Goal: Information Seeking & Learning: Learn about a topic

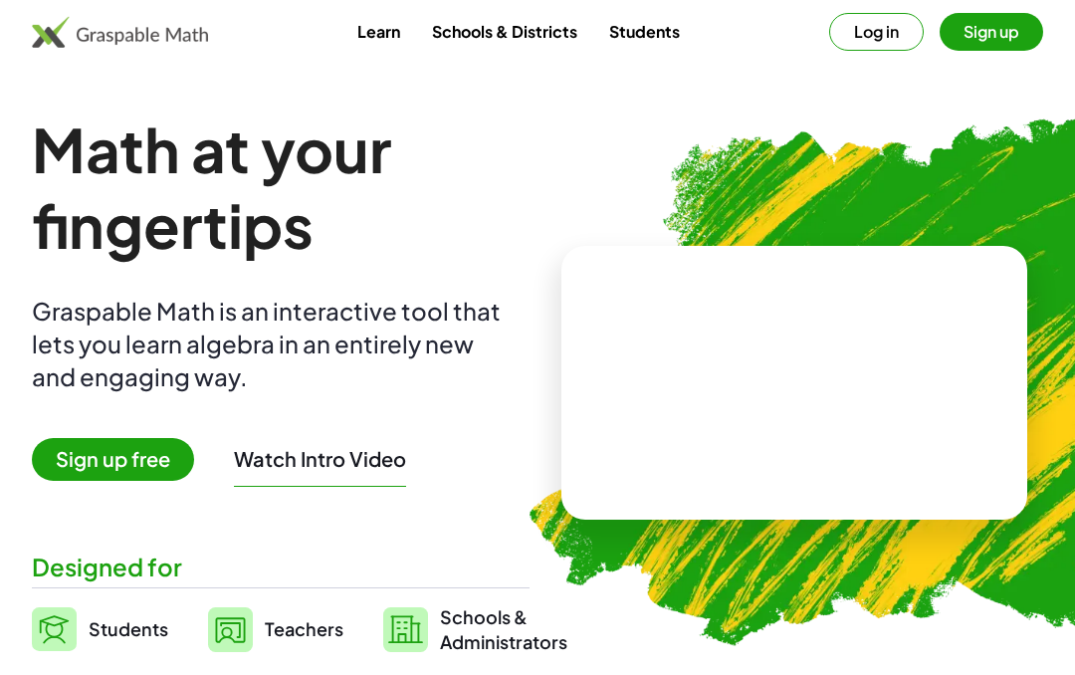
click at [663, 423] on video at bounding box center [794, 382] width 299 height 149
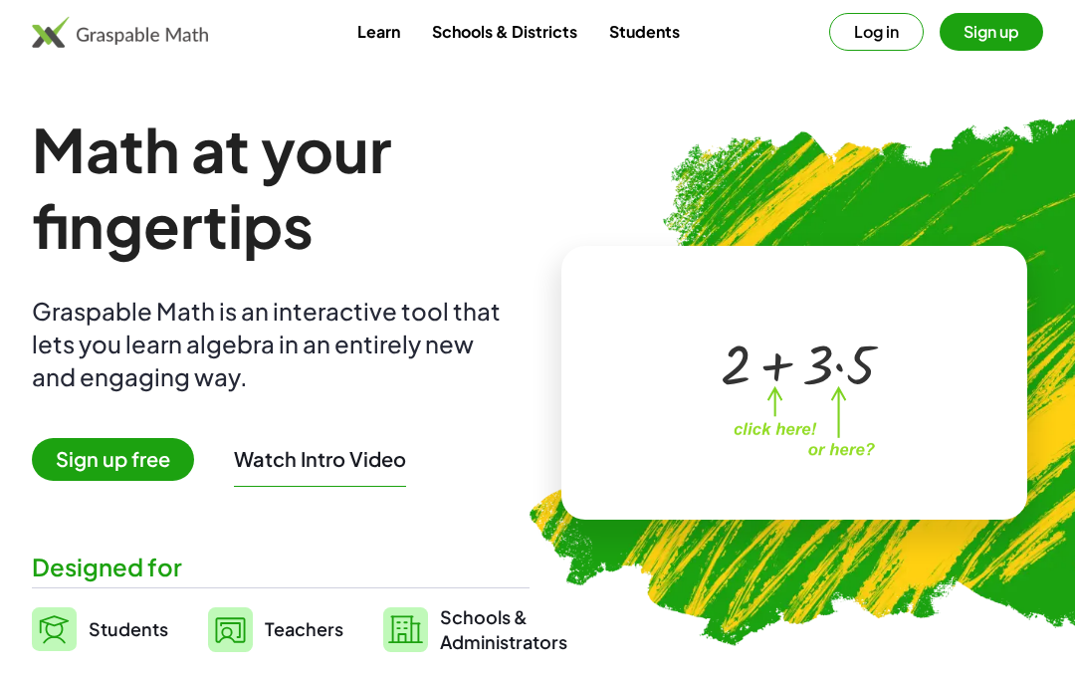
click at [686, 463] on div "+ 2 + · 3 · 5 ×" at bounding box center [794, 382] width 348 height 199
click at [1010, 31] on button "Sign up" at bounding box center [992, 32] width 104 height 38
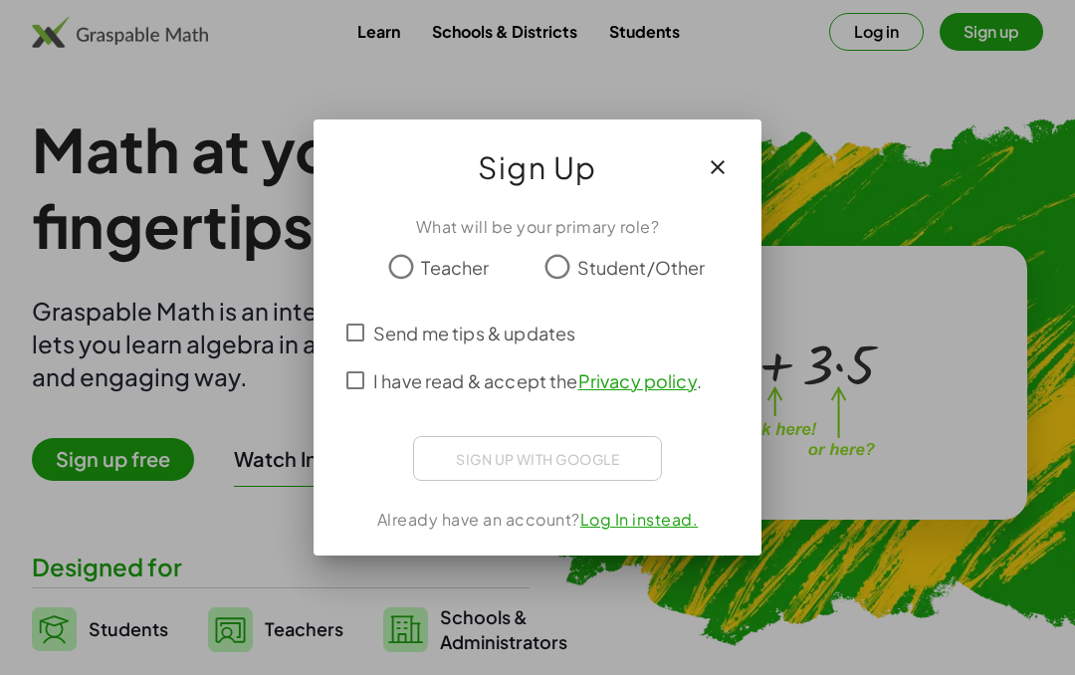
click at [512, 479] on div "Sign up with Google" at bounding box center [537, 458] width 249 height 45
click at [483, 469] on div "Sign up with Google" at bounding box center [537, 458] width 249 height 45
click at [451, 268] on span "Teacher" at bounding box center [455, 267] width 68 height 27
click at [594, 279] on span "Student/Other" at bounding box center [641, 267] width 128 height 27
click at [386, 339] on span "Send me tips & updates" at bounding box center [474, 333] width 202 height 27
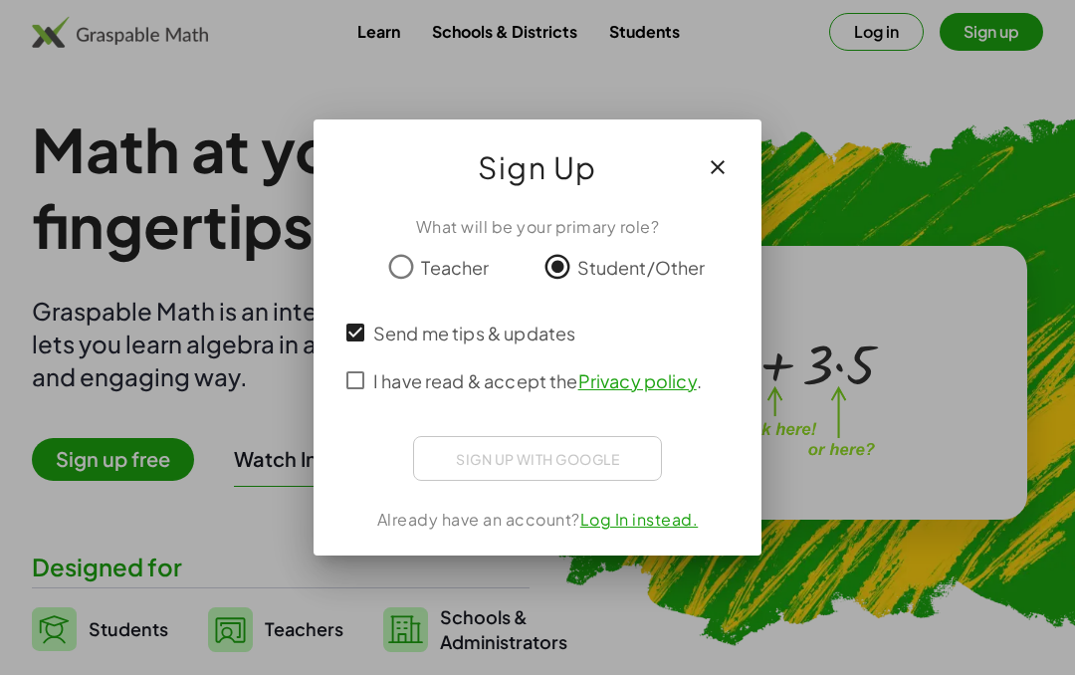
click at [517, 461] on div "Sign up with Google" at bounding box center [537, 458] width 249 height 45
click at [548, 474] on div "Sign up with Google" at bounding box center [537, 458] width 249 height 45
click at [565, 457] on div "Sign up with Google" at bounding box center [537, 458] width 249 height 45
click at [385, 384] on span "I have read & accept the Privacy policy ." at bounding box center [537, 380] width 329 height 27
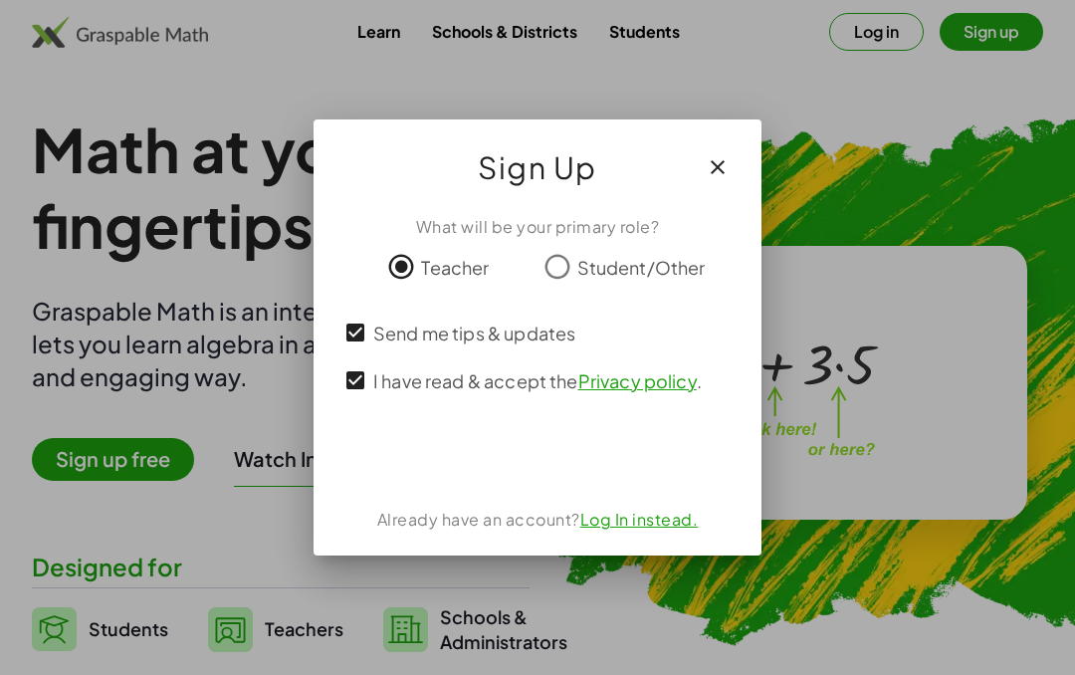
click at [503, 461] on div "Sign in with Google. Opens in new tab" at bounding box center [537, 456] width 183 height 44
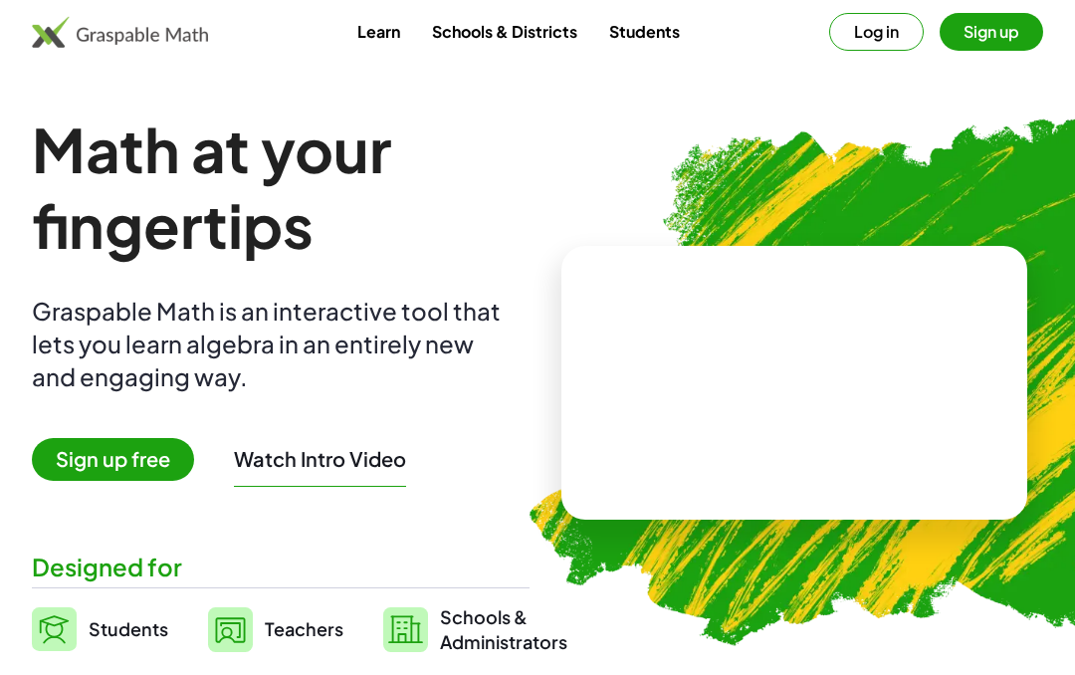
click at [309, 489] on div "Math at your fingertips Graspable Math is an interactive tool that lets you lea…" at bounding box center [281, 382] width 498 height 543
click at [6, 631] on main "Math at your fingertips Graspable Math is an interactive tool that lets you lea…" at bounding box center [537, 382] width 1075 height 543
click at [73, 609] on img at bounding box center [54, 629] width 45 height 44
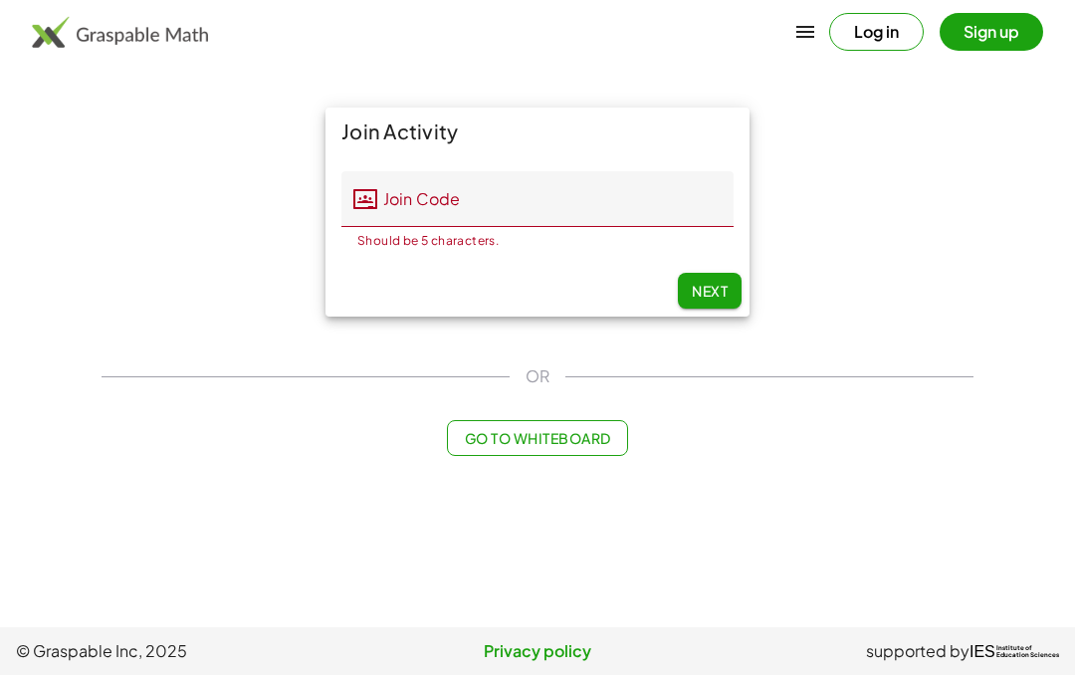
click at [92, 624] on main "Join Activity Join Code Join Code Should be 5 characters. 0 / 5 Next OR Go to W…" at bounding box center [537, 313] width 1075 height 627
click at [705, 289] on span "Next" at bounding box center [710, 291] width 36 height 18
click at [370, 168] on div "Join Code Join Code Should be 5 characters. 0 / 5" at bounding box center [538, 210] width 424 height 110
click at [388, 183] on input "Join Code" at bounding box center [555, 199] width 356 height 56
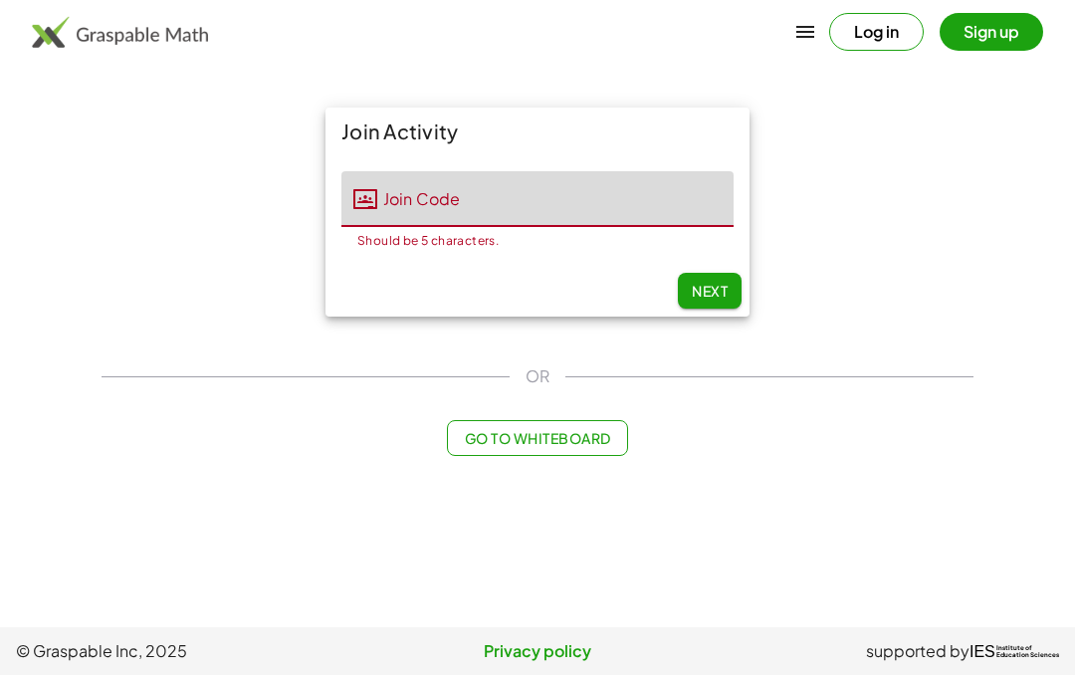
click at [387, 183] on input "Join Code" at bounding box center [555, 199] width 356 height 56
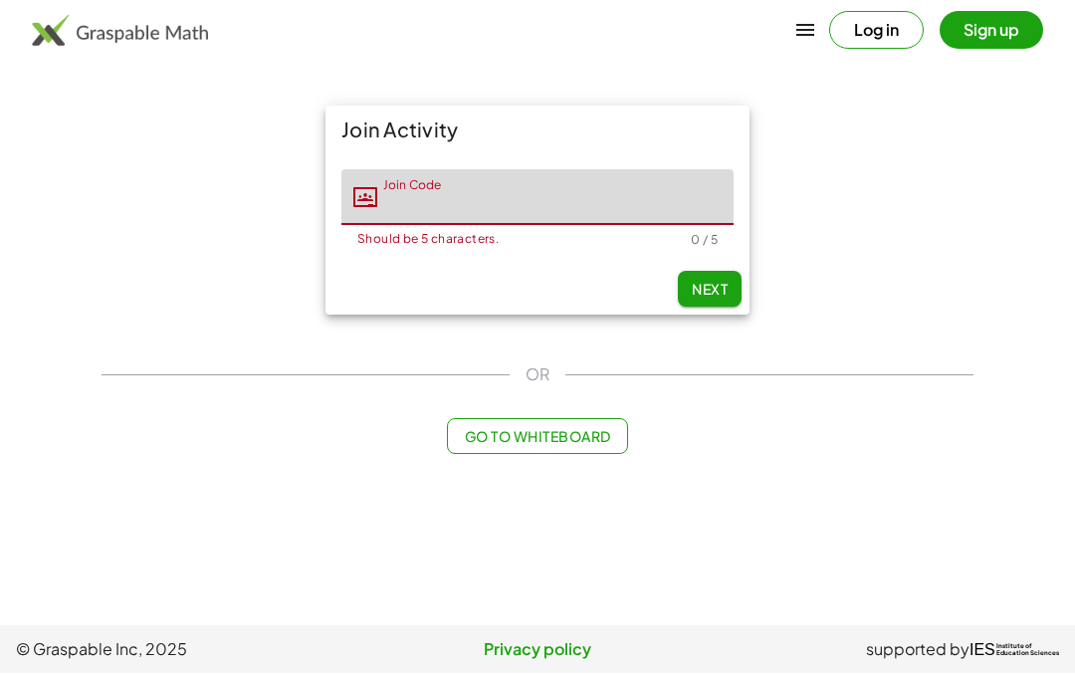
click at [391, 200] on input "Join Code" at bounding box center [555, 199] width 356 height 56
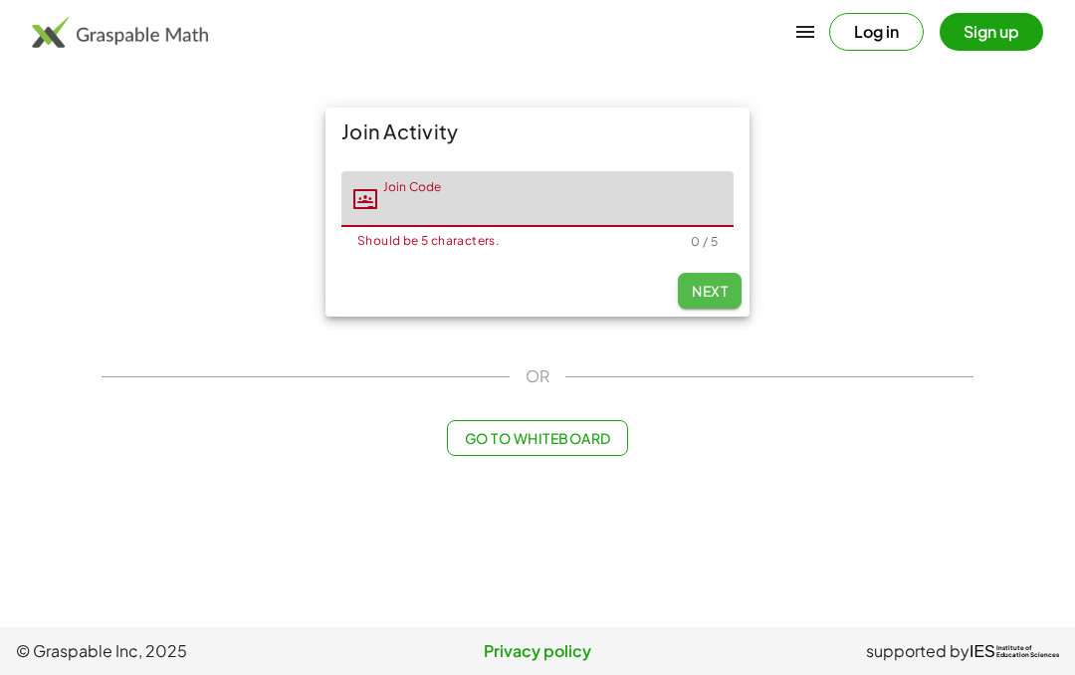
click at [720, 287] on span "Next" at bounding box center [710, 291] width 36 height 18
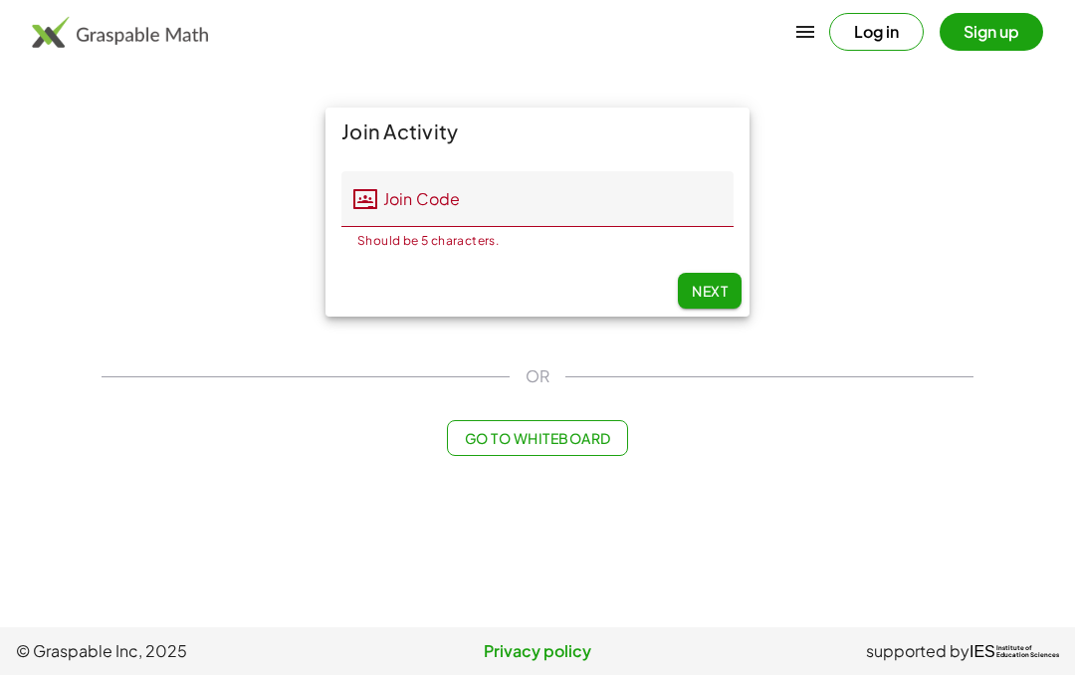
click at [719, 286] on span "Next" at bounding box center [710, 291] width 36 height 18
click at [705, 266] on div "Next" at bounding box center [538, 291] width 424 height 52
click at [430, 174] on input "Join Code" at bounding box center [555, 199] width 356 height 56
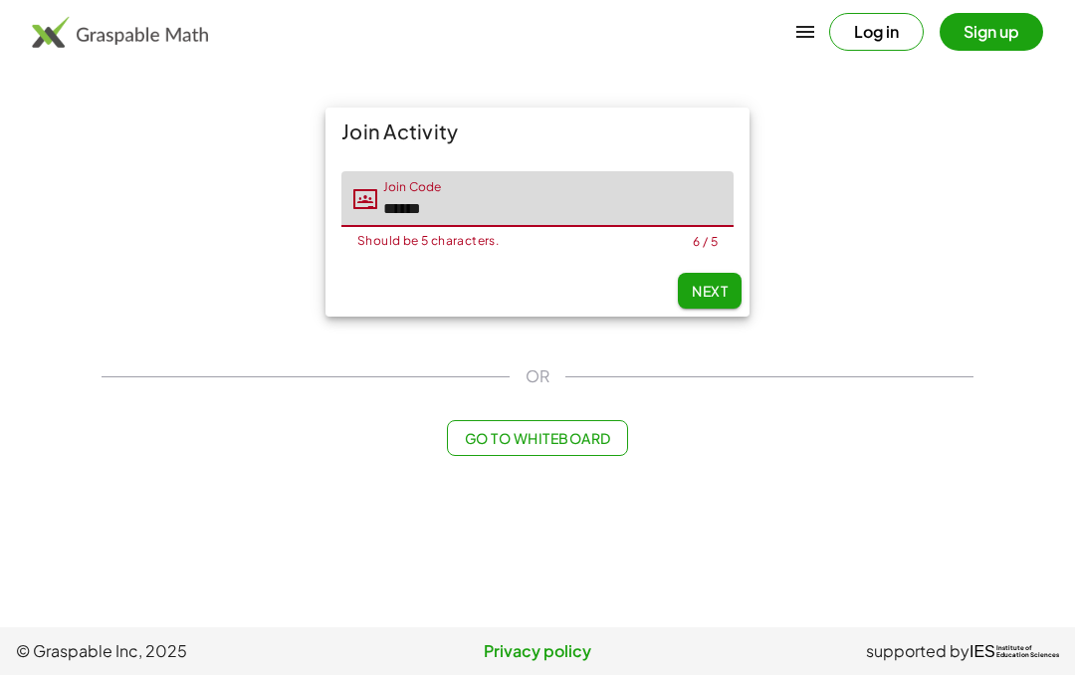
click at [715, 287] on span "Next" at bounding box center [710, 291] width 36 height 18
type input "******"
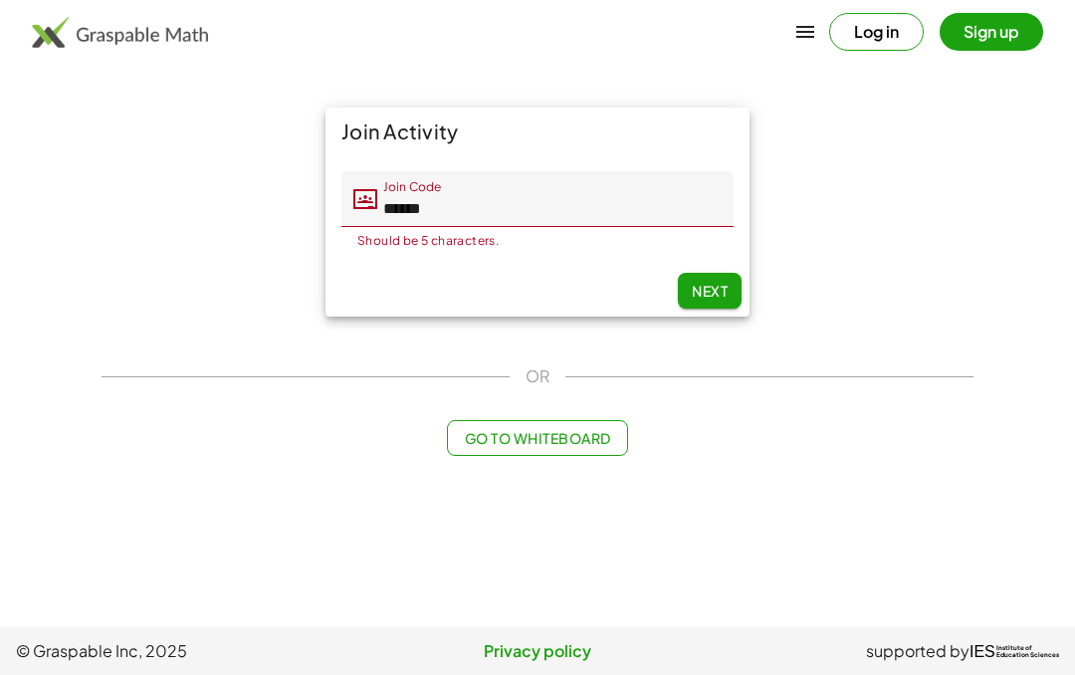
click at [509, 437] on span "Go to Whiteboard" at bounding box center [537, 438] width 146 height 18
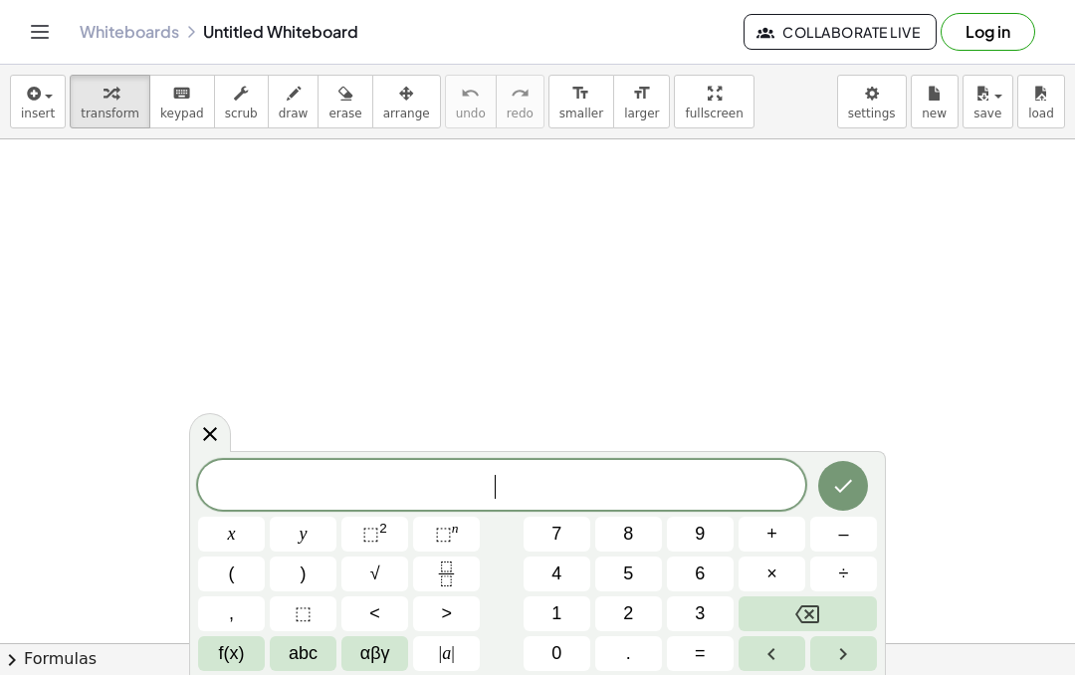
click at [618, 241] on div at bounding box center [537, 653] width 1075 height 1029
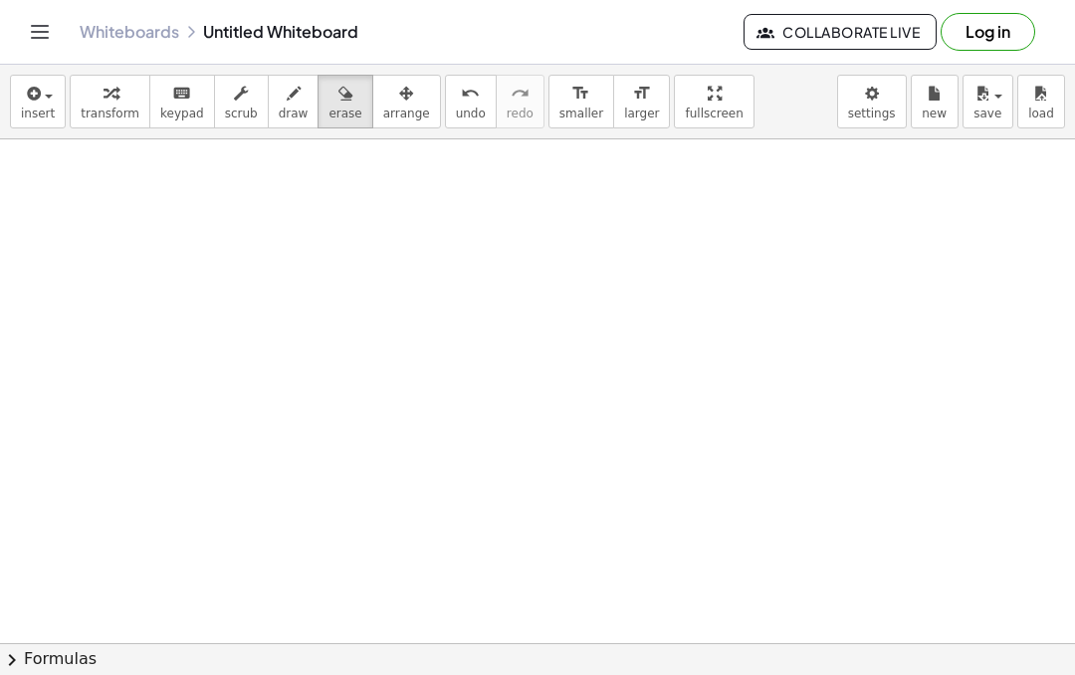
click at [201, 656] on button "chevron_right Formulas" at bounding box center [537, 659] width 1075 height 32
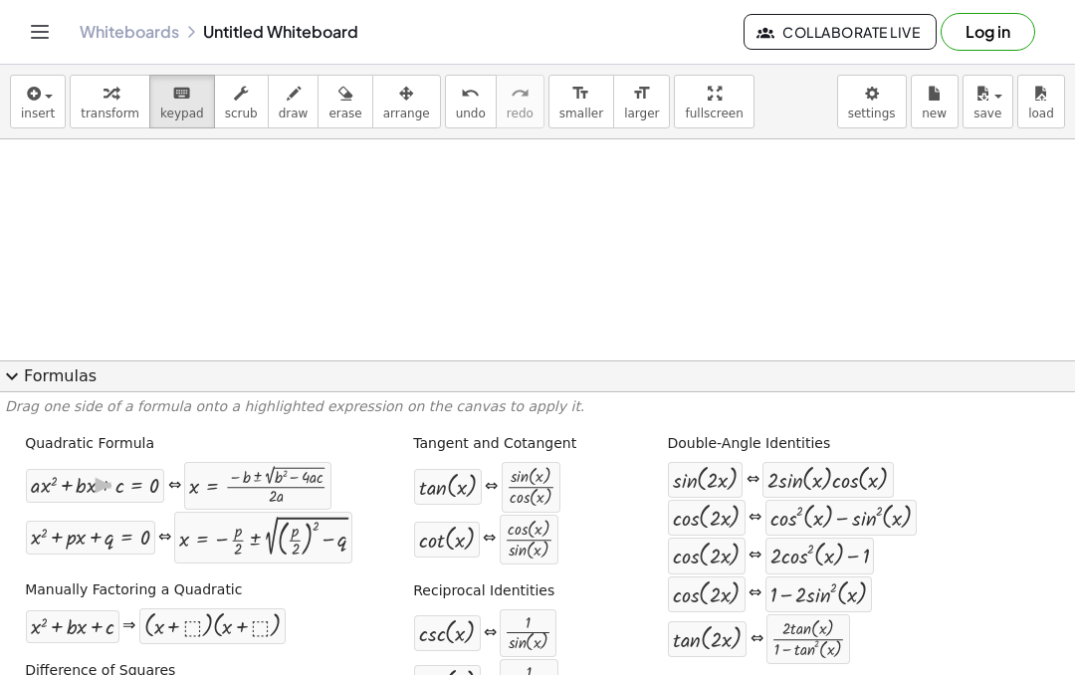
click at [49, 360] on button "expand_more Formulas" at bounding box center [537, 376] width 1075 height 32
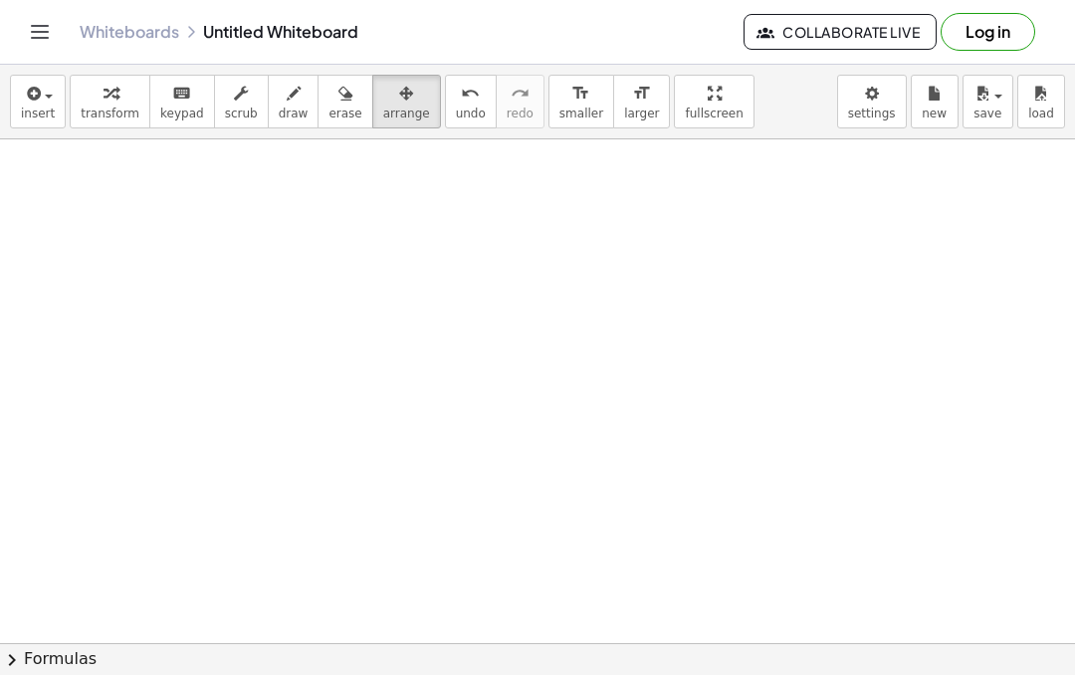
scroll to position [95, 0]
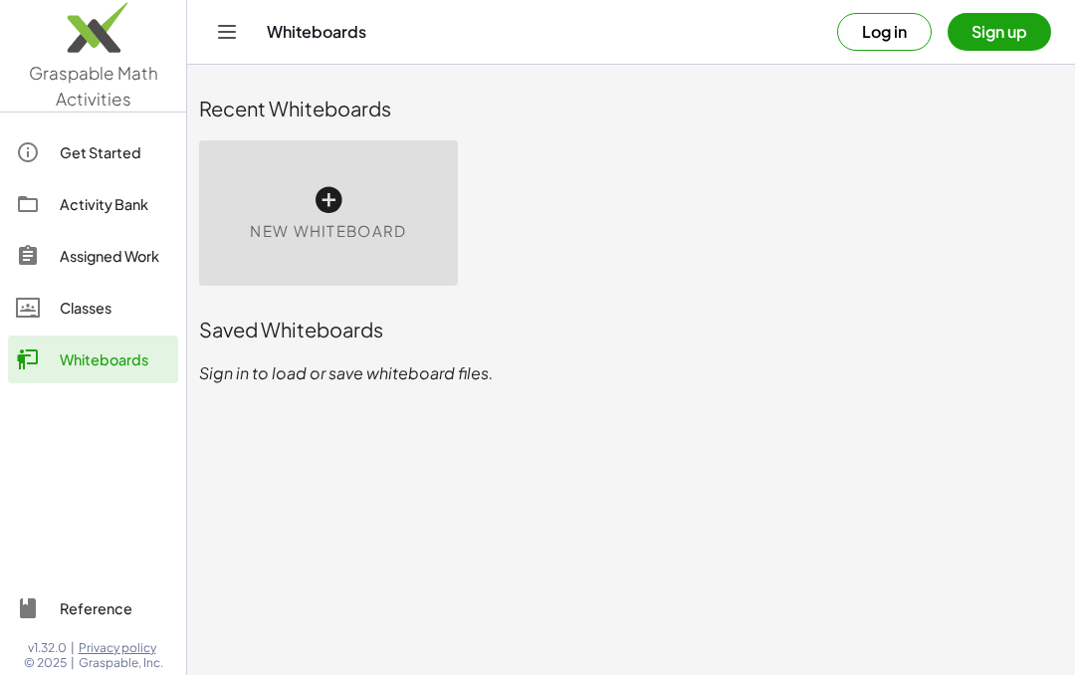
click at [39, 144] on icon at bounding box center [28, 152] width 24 height 24
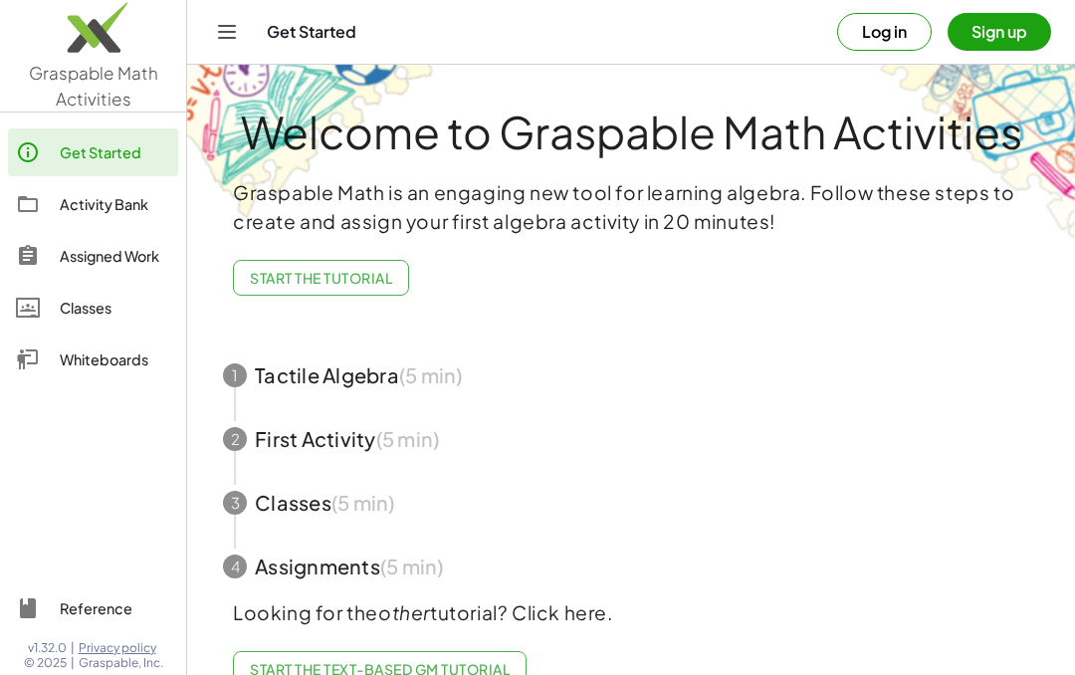
scroll to position [37, 0]
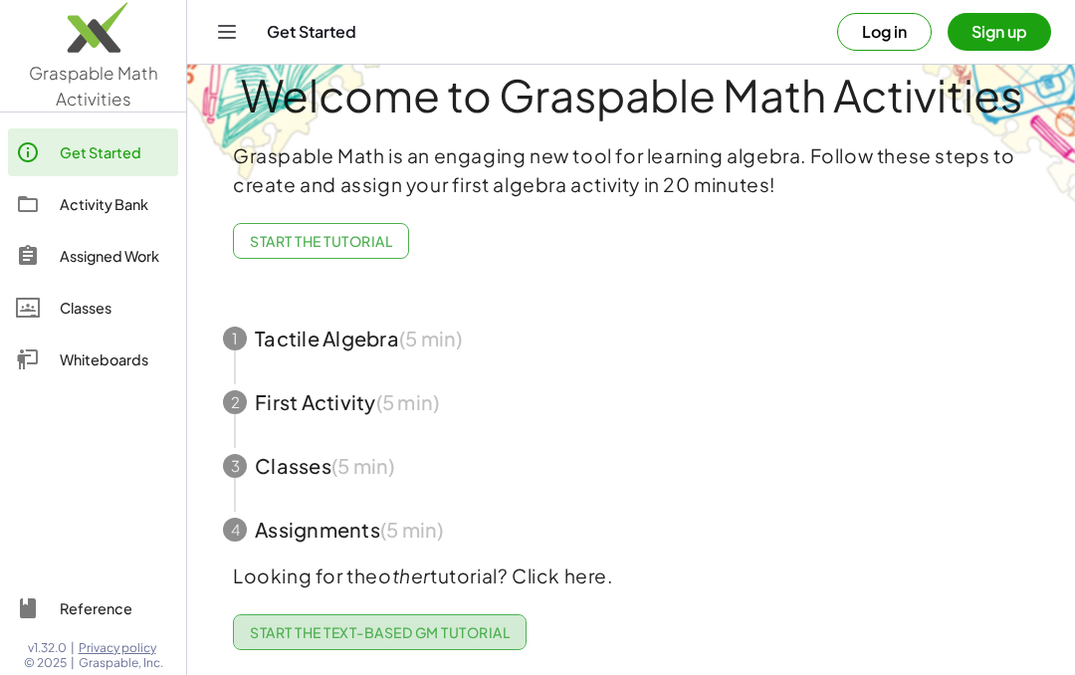
click at [309, 632] on span "Start the Text-based GM Tutorial" at bounding box center [380, 632] width 260 height 18
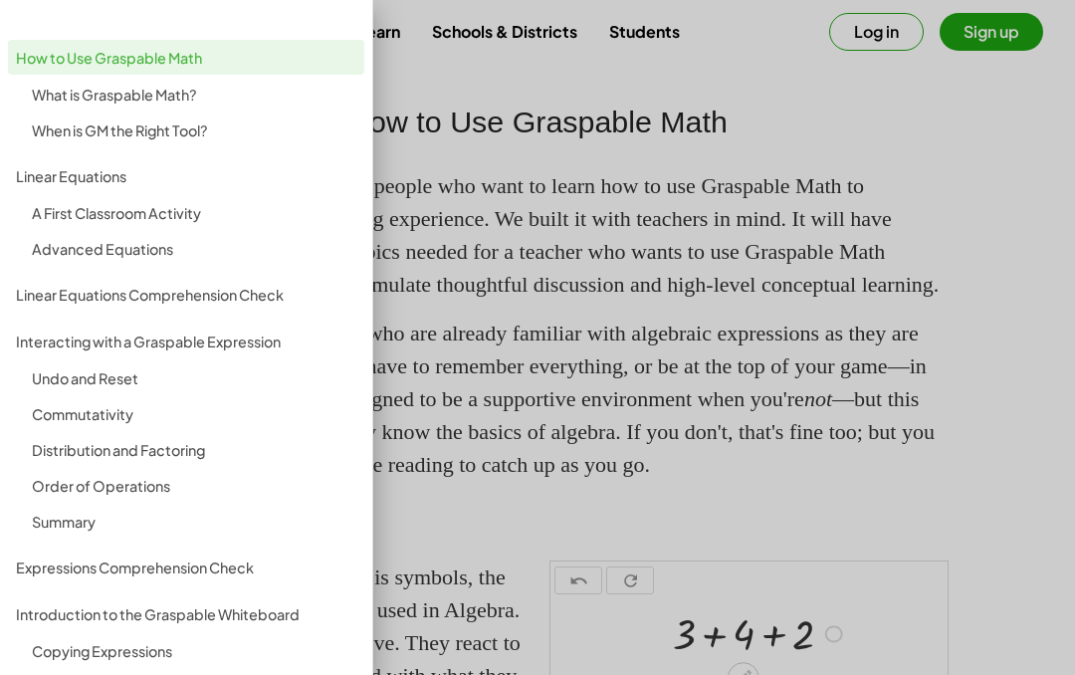
click at [32, 102] on div "What is Graspable Math?" at bounding box center [194, 95] width 325 height 24
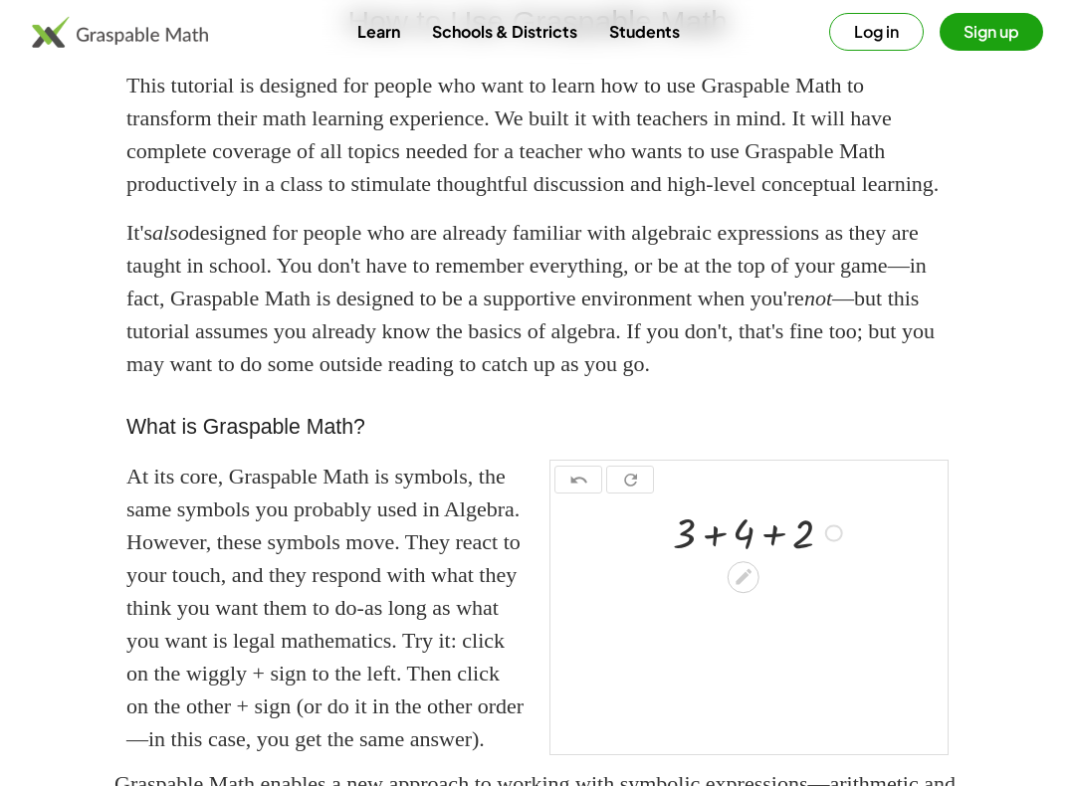
scroll to position [108, 0]
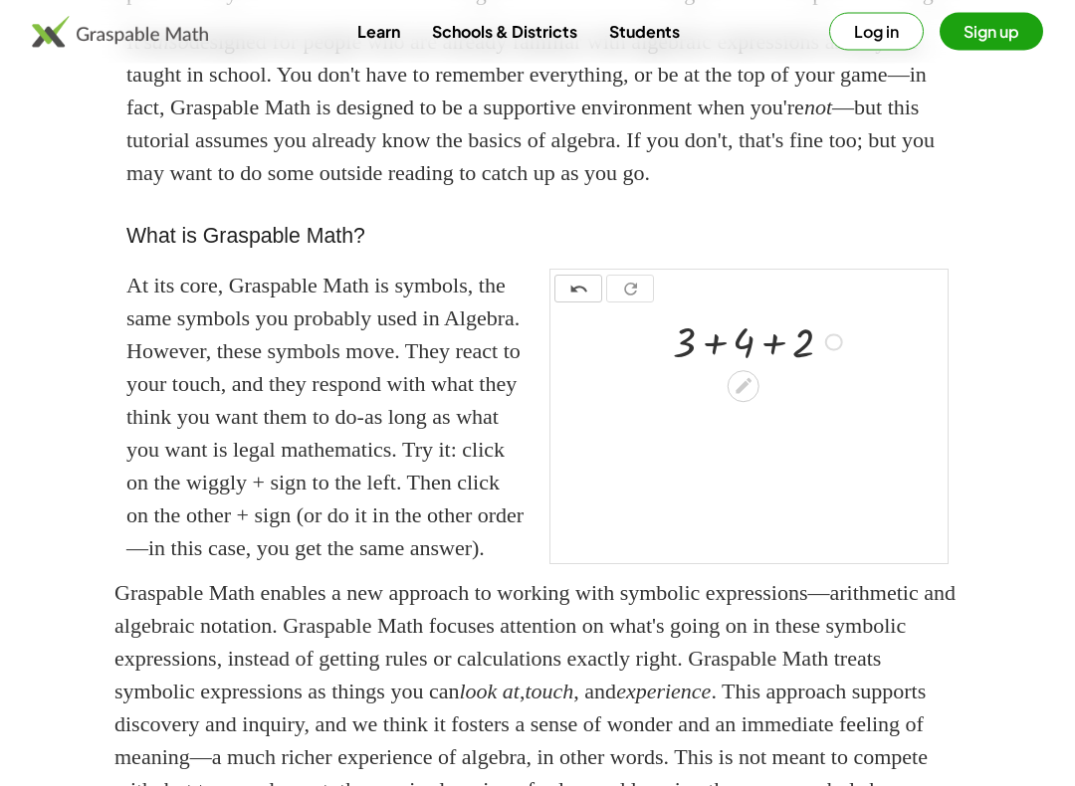
scroll to position [292, 0]
click at [758, 402] on div at bounding box center [744, 386] width 32 height 32
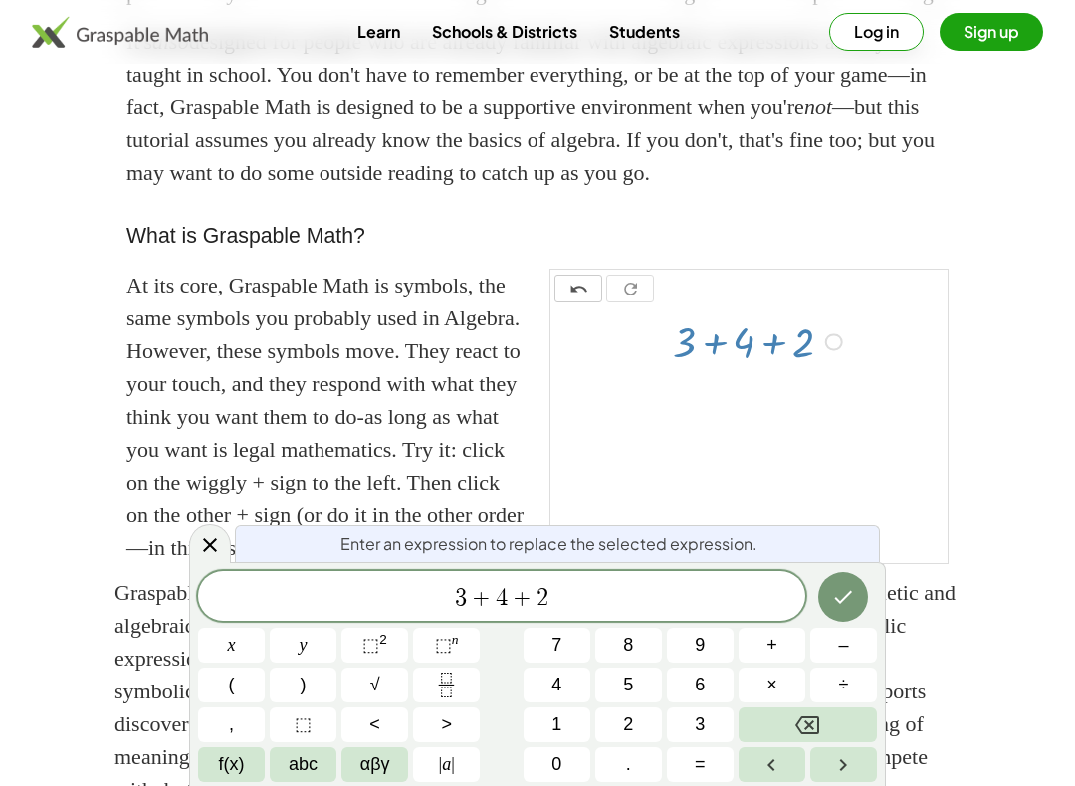
click at [860, 583] on button "Done" at bounding box center [843, 597] width 50 height 50
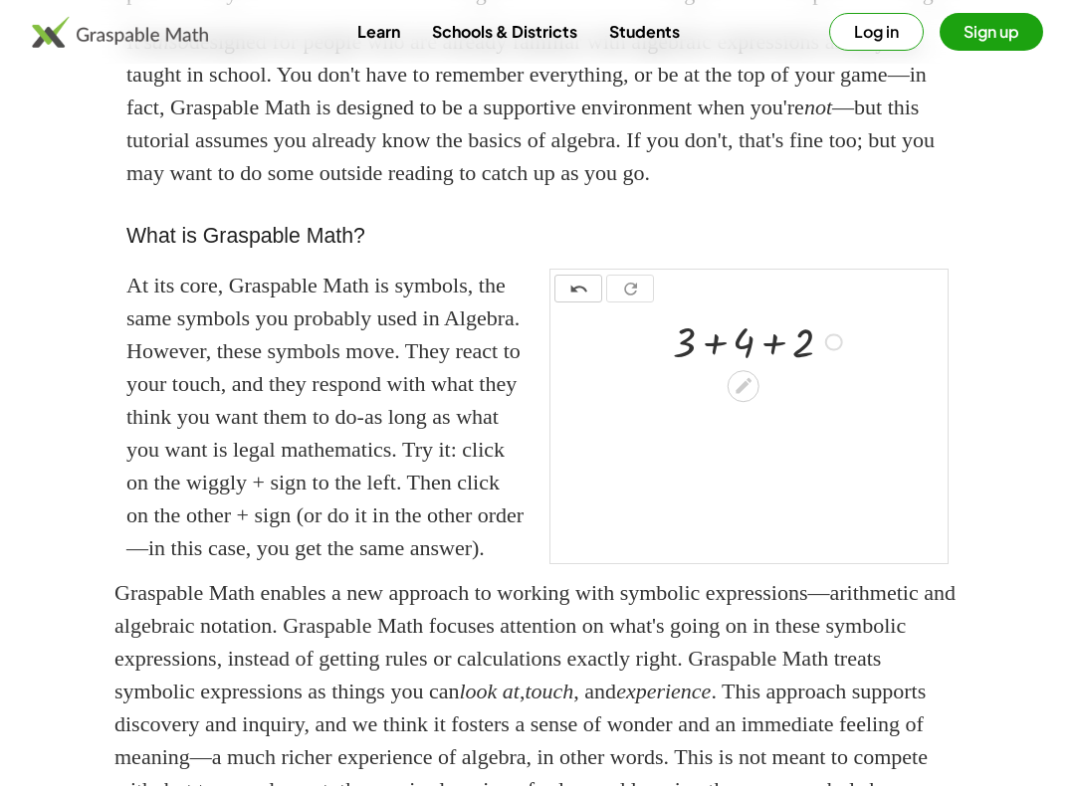
click at [738, 396] on icon at bounding box center [743, 385] width 21 height 21
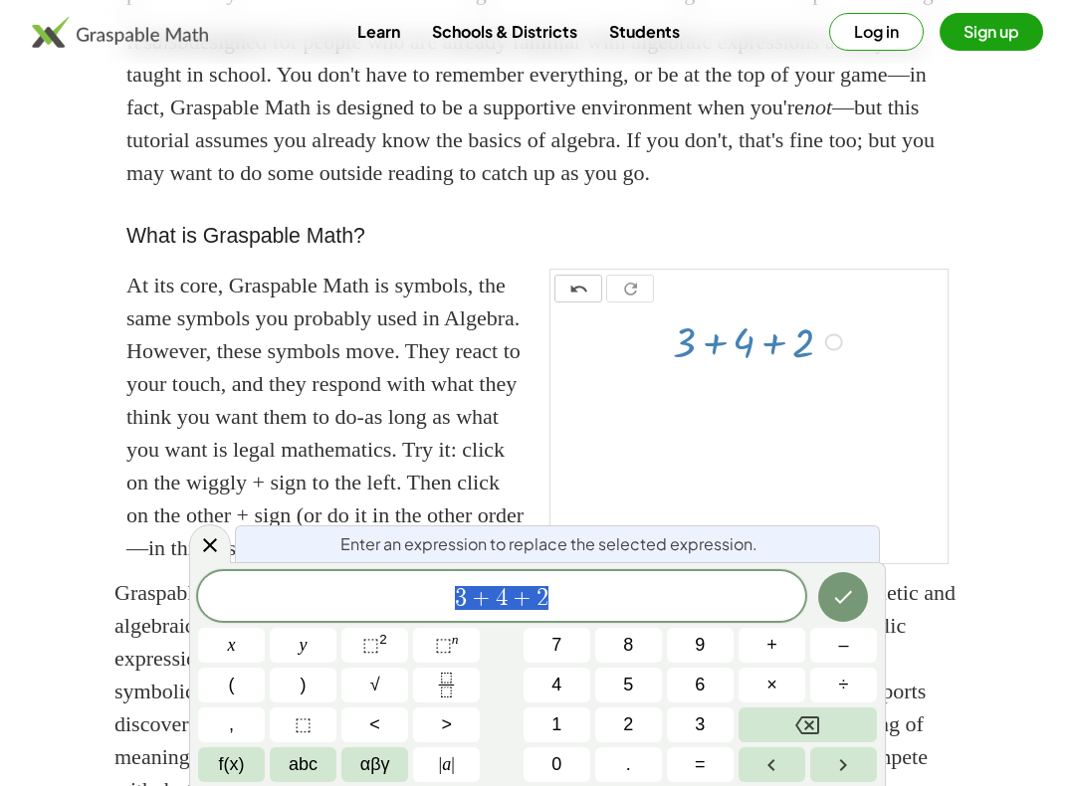
click at [730, 674] on button "6" at bounding box center [700, 685] width 67 height 35
click at [763, 674] on button "×" at bounding box center [772, 685] width 67 height 35
click at [553, 674] on span "1" at bounding box center [556, 725] width 10 height 27
click at [552, 674] on span "1" at bounding box center [556, 725] width 10 height 27
click at [555, 674] on span "0" at bounding box center [556, 765] width 10 height 27
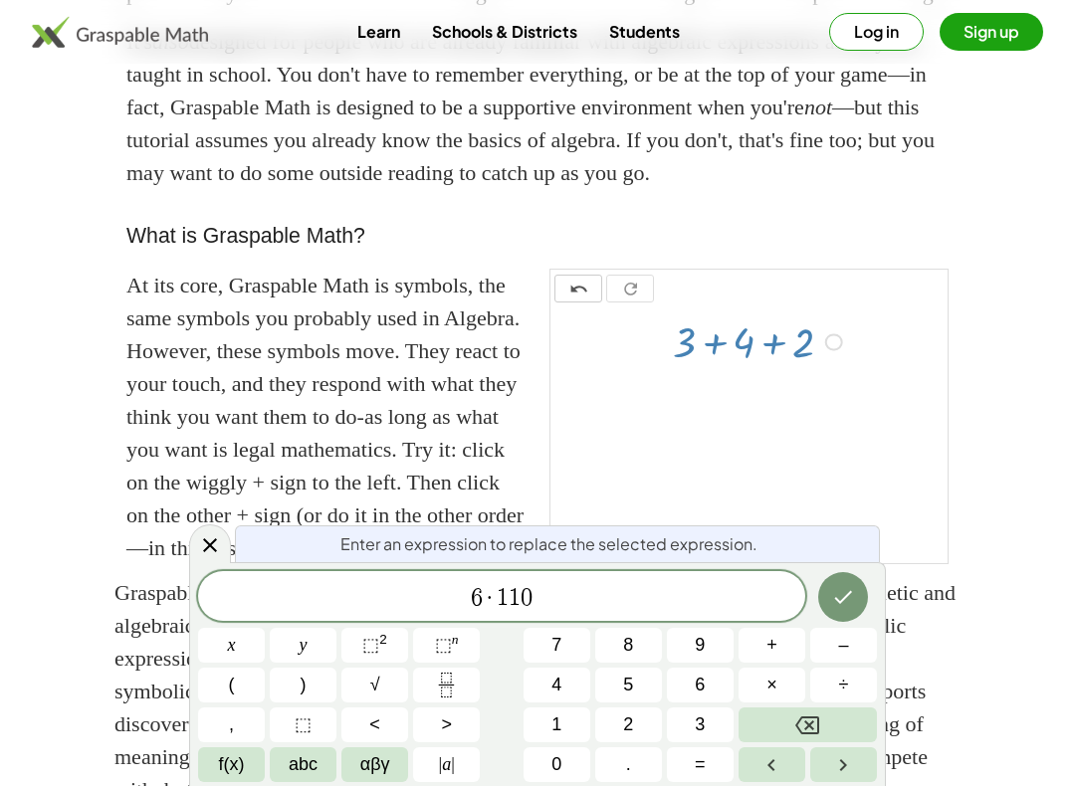
click at [839, 600] on icon "Done" at bounding box center [844, 597] width 18 height 13
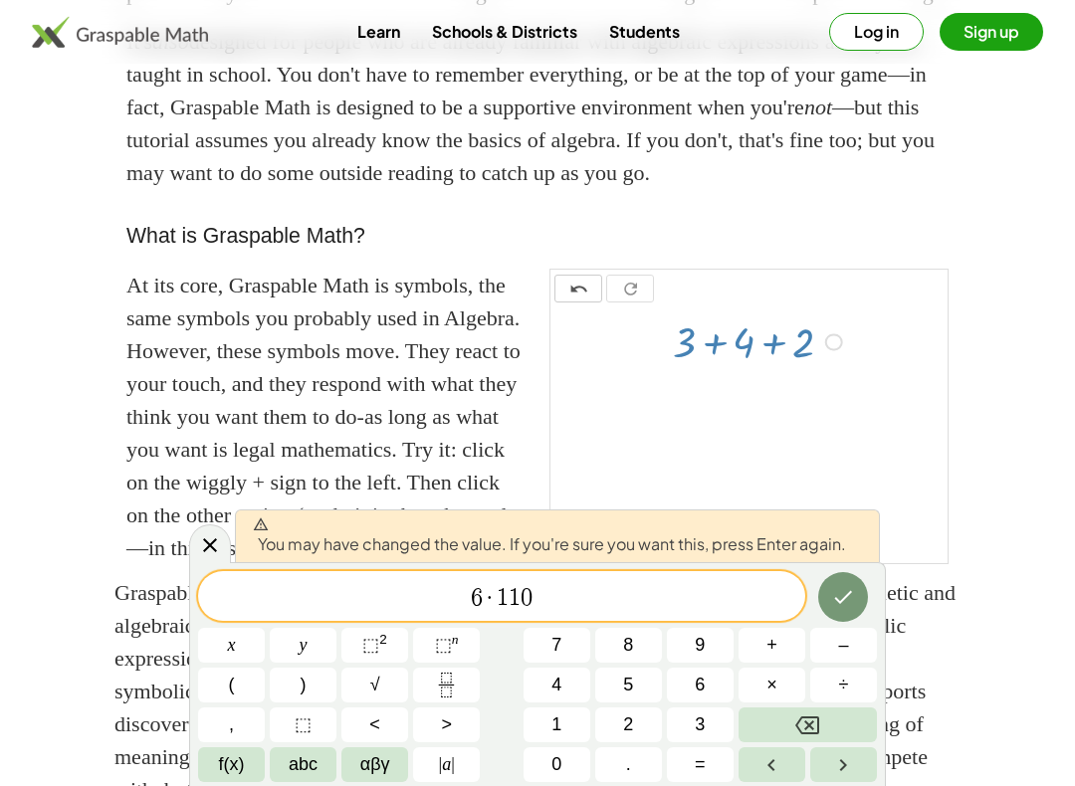
click at [824, 674] on button "Backspace" at bounding box center [808, 725] width 138 height 35
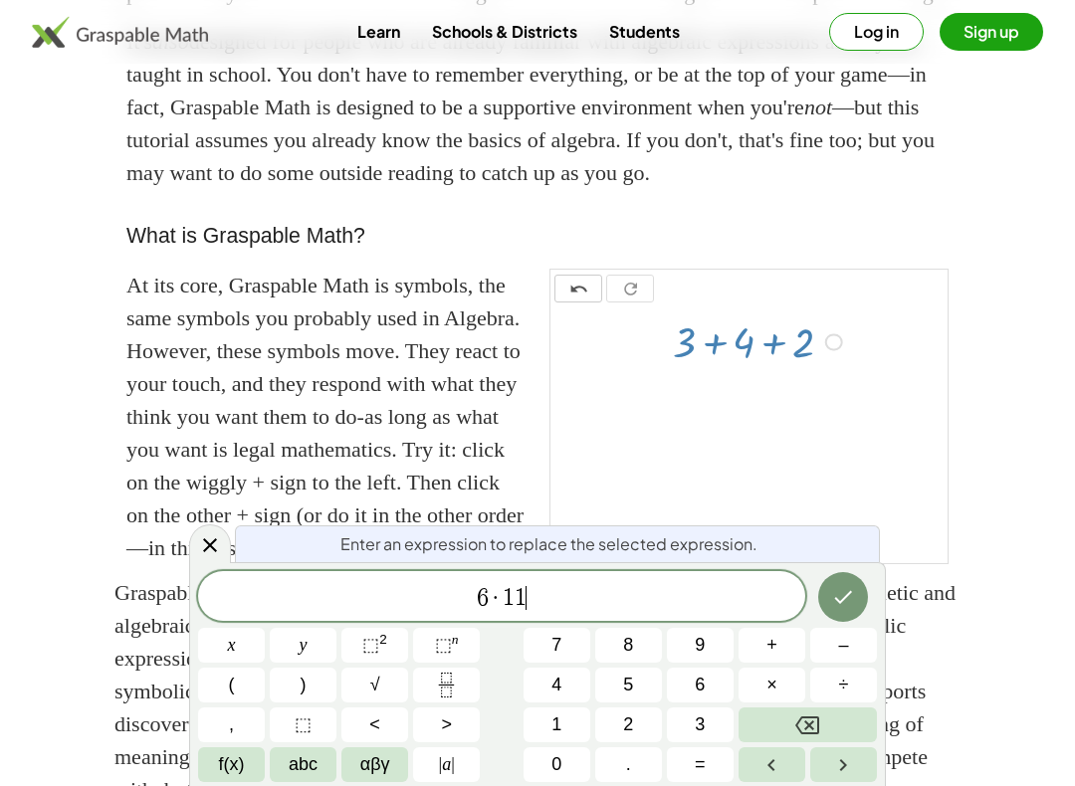
click at [827, 674] on div "6 · 1 1 ​ x y ⬚ 2 ⬚ n 7 8 9 + – ( ) √ 4 5 6 × ÷ , ⬚ < > 1 2 3 f(x) abc αβγ | a …" at bounding box center [537, 676] width 679 height 211
click at [777, 674] on button "×" at bounding box center [772, 685] width 67 height 35
click at [780, 674] on div "6 · 1 1 · ​ x y ⬚ 2 ⬚ n 7 8 9 + – ( ) √ 4 5 6 × ÷ , ⬚ < > 1 2 3 f(x) abc αβγ | …" at bounding box center [537, 676] width 679 height 211
click at [770, 674] on button "Backspace" at bounding box center [808, 725] width 138 height 35
click at [769, 674] on button "Backspace" at bounding box center [808, 725] width 138 height 35
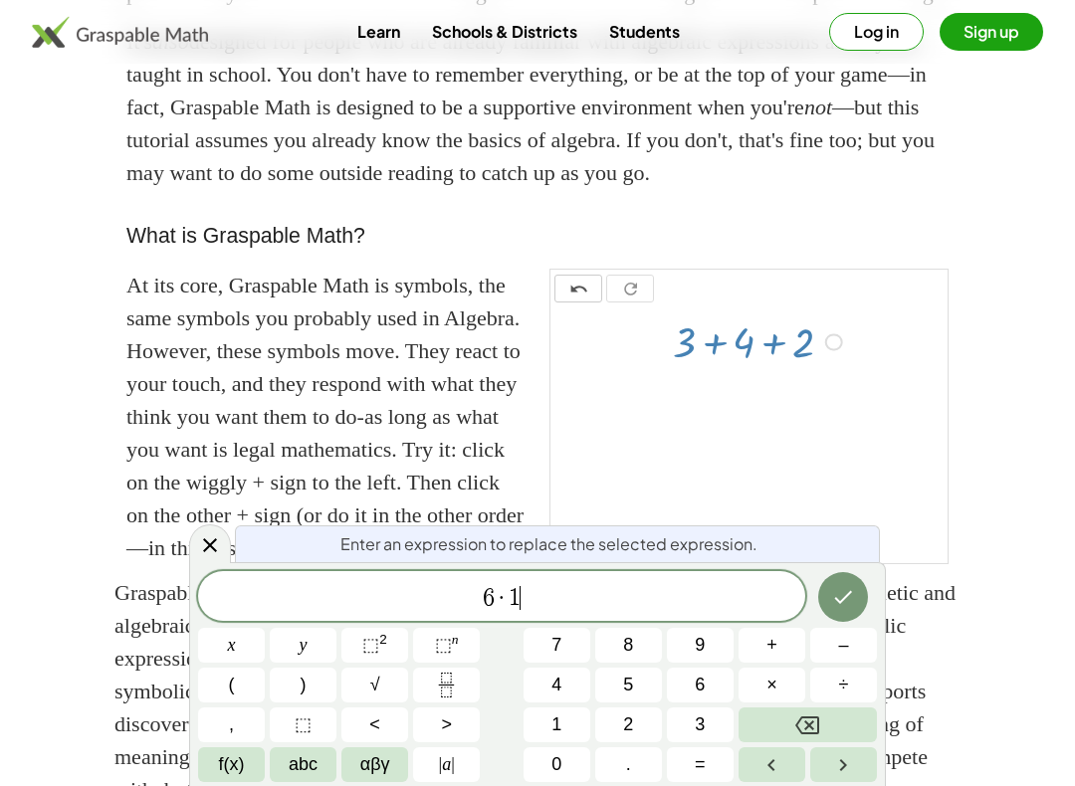
click at [771, 674] on button "Backspace" at bounding box center [808, 725] width 138 height 35
click at [777, 674] on button "Backspace" at bounding box center [808, 725] width 138 height 35
click at [776, 674] on button "Backspace" at bounding box center [808, 725] width 138 height 35
click at [690, 674] on button "3" at bounding box center [700, 725] width 67 height 35
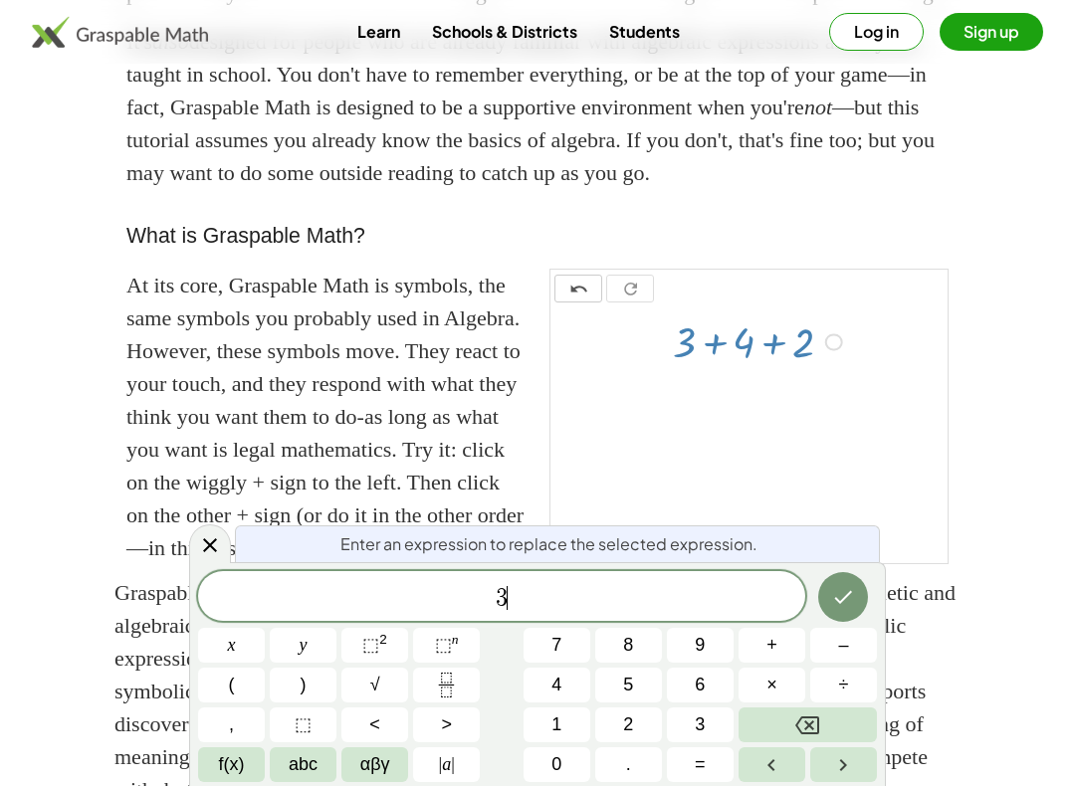
click at [758, 660] on button "+" at bounding box center [772, 645] width 67 height 35
click at [559, 674] on span "4" at bounding box center [556, 685] width 10 height 27
click at [768, 617] on div "3 + 4 ​" at bounding box center [501, 596] width 607 height 50
click at [756, 639] on button "+" at bounding box center [772, 645] width 67 height 35
click at [618, 674] on button "2" at bounding box center [628, 725] width 67 height 35
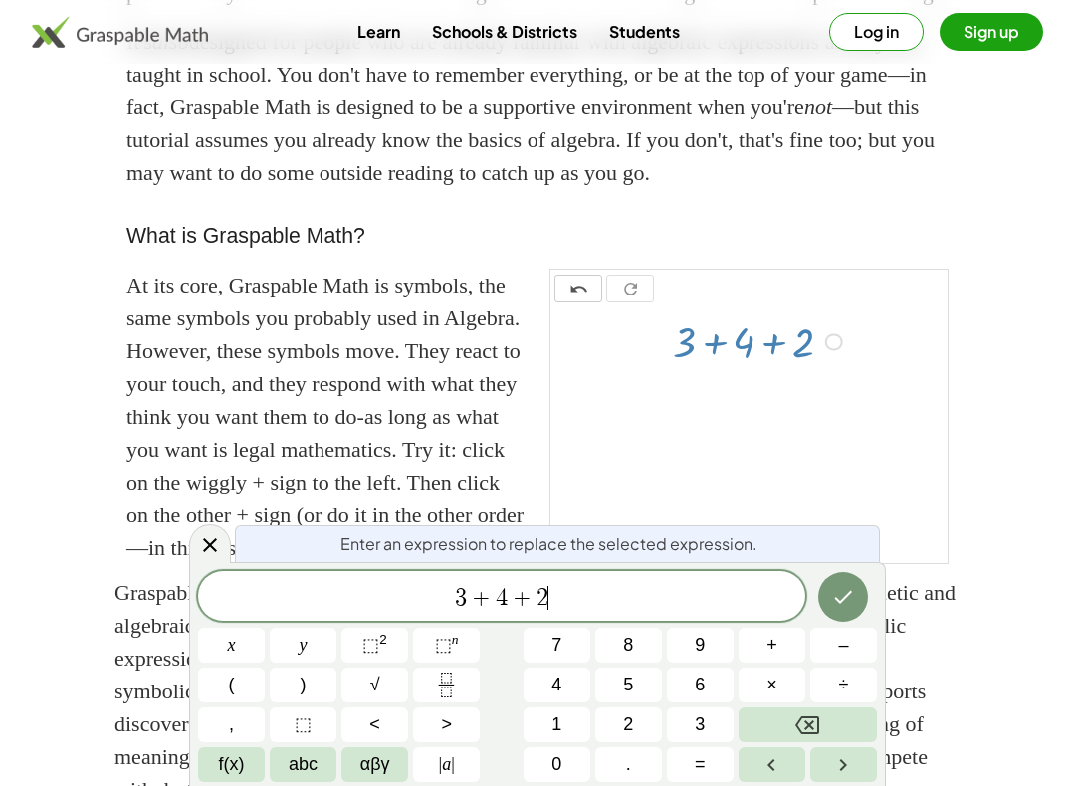
click at [830, 632] on button "–" at bounding box center [843, 645] width 67 height 35
click at [548, 674] on button "1" at bounding box center [557, 725] width 67 height 35
click at [548, 674] on button "0" at bounding box center [557, 765] width 67 height 35
click at [836, 598] on icon "Done" at bounding box center [844, 597] width 18 height 13
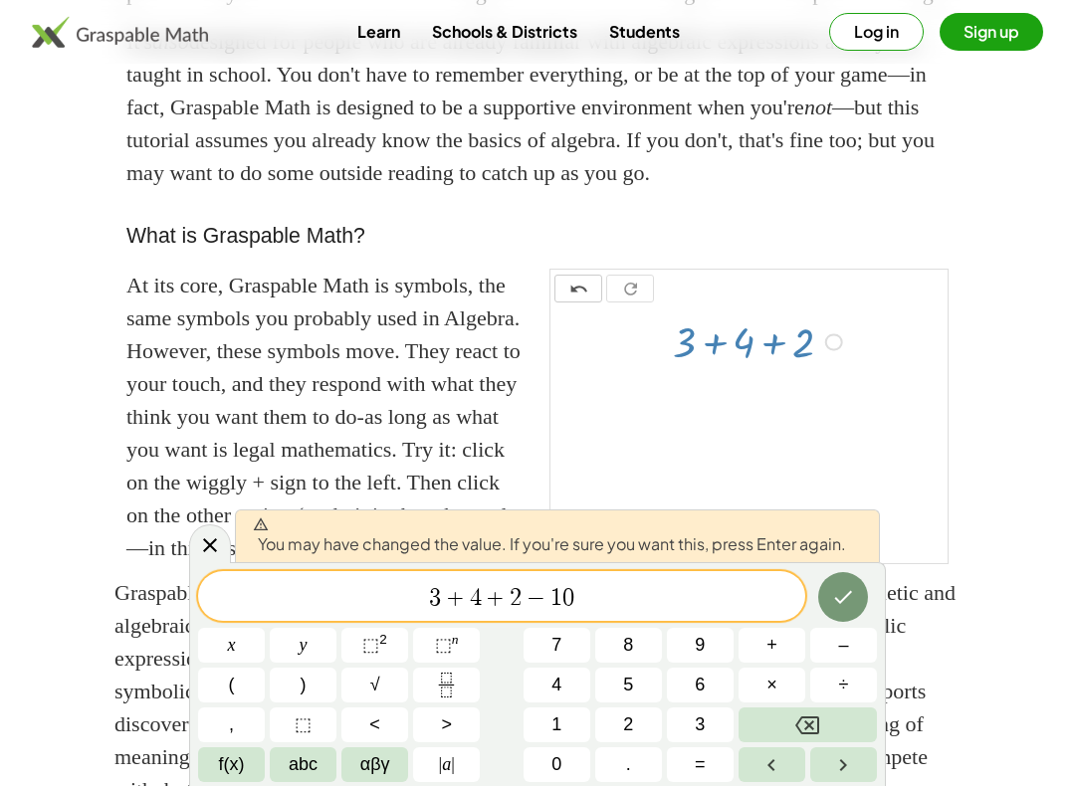
click at [802, 674] on icon "Backspace" at bounding box center [807, 726] width 24 height 24
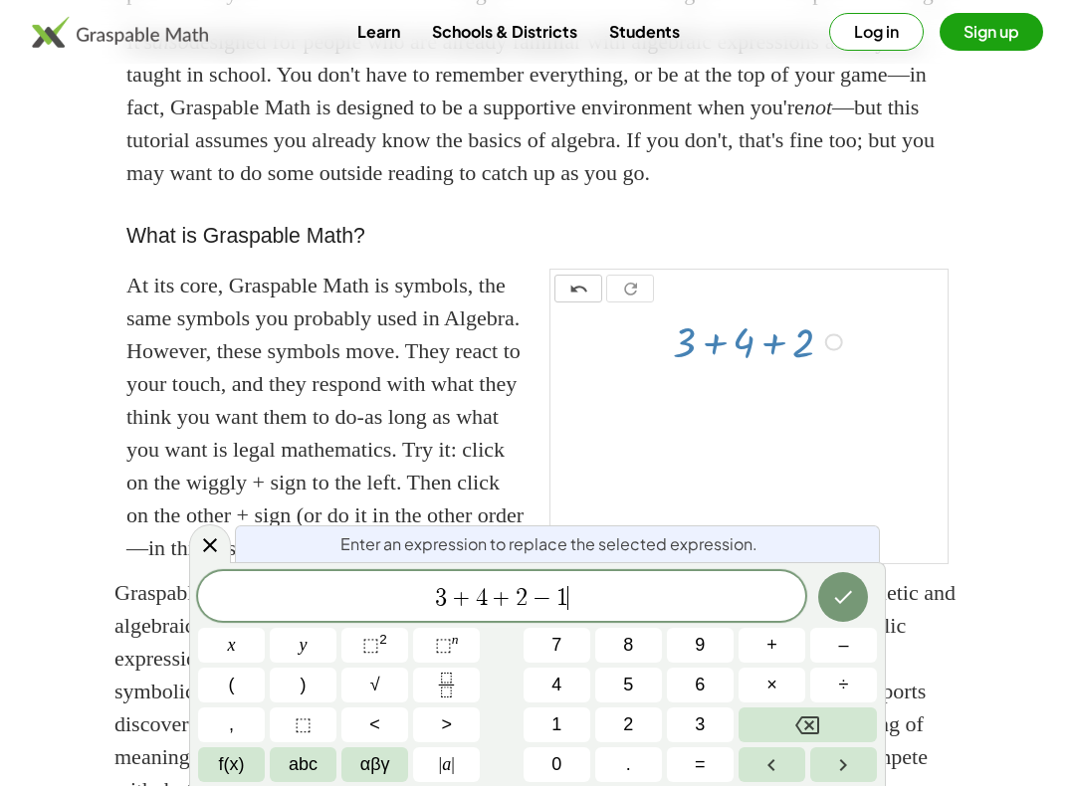
click at [793, 674] on button "Backspace" at bounding box center [808, 725] width 138 height 35
click at [849, 582] on button "Done" at bounding box center [843, 597] width 50 height 50
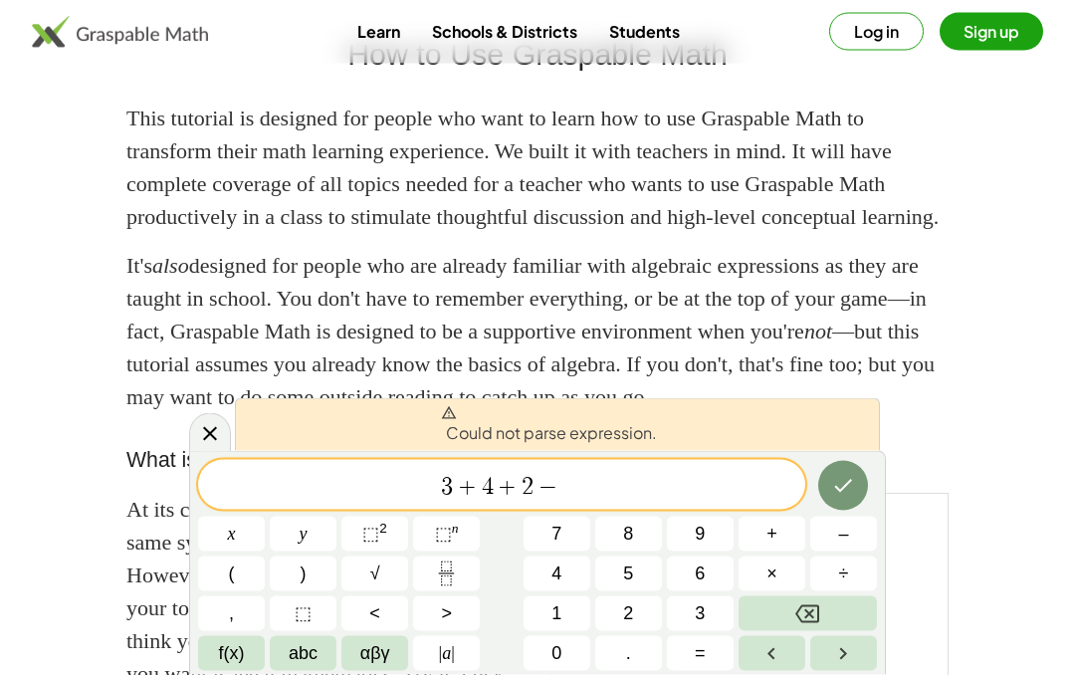
scroll to position [0, 0]
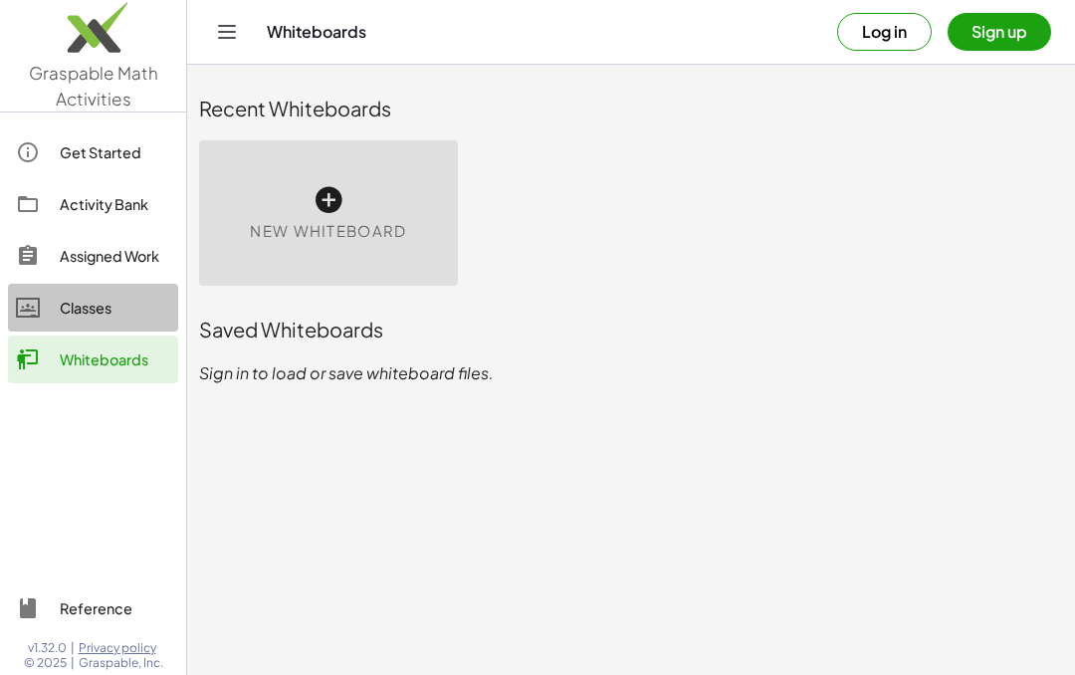
click at [47, 314] on div at bounding box center [38, 308] width 44 height 24
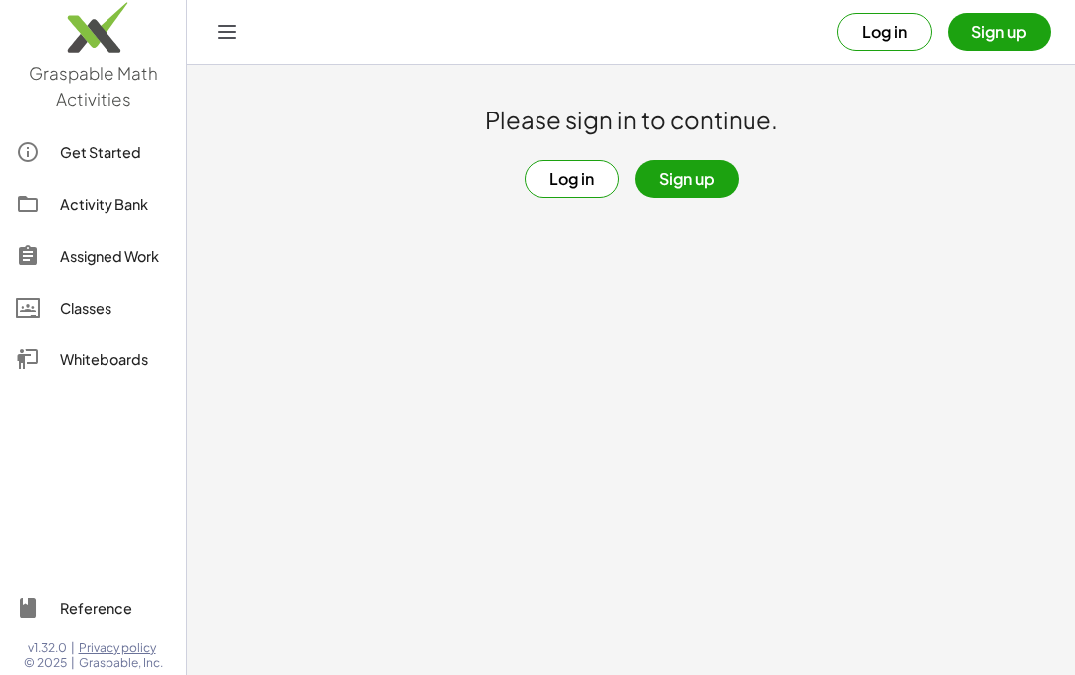
click at [582, 185] on button "Log in" at bounding box center [572, 179] width 95 height 38
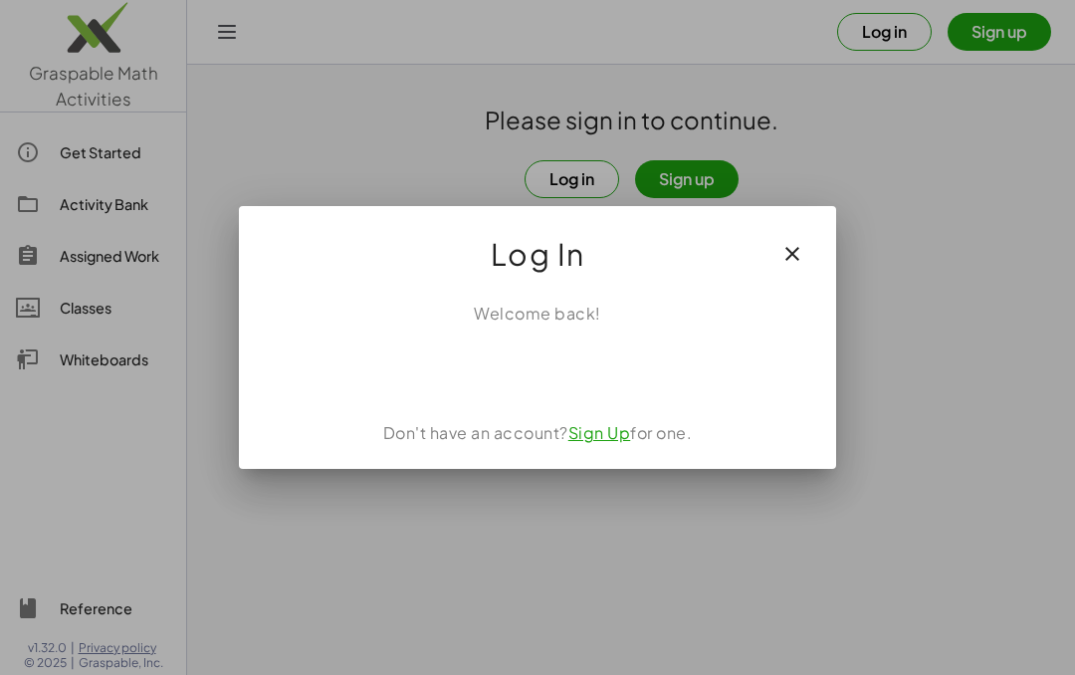
click at [820, 237] on div "Log In" at bounding box center [537, 246] width 597 height 80
click at [810, 249] on button "button" at bounding box center [792, 254] width 48 height 48
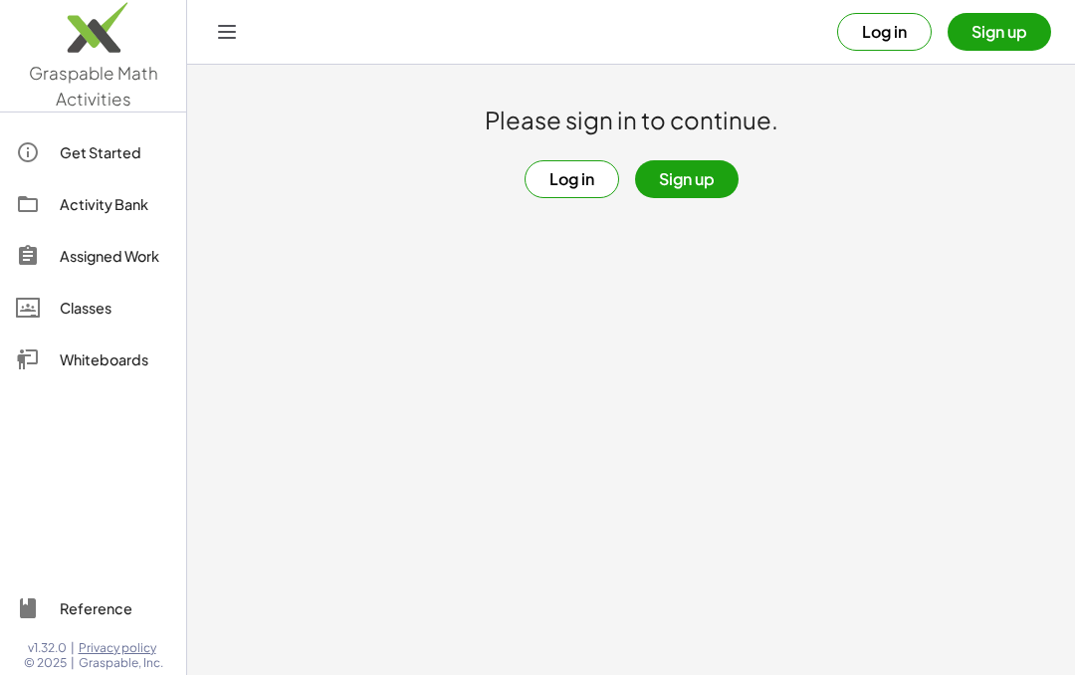
click at [707, 177] on button "Sign up" at bounding box center [687, 179] width 104 height 38
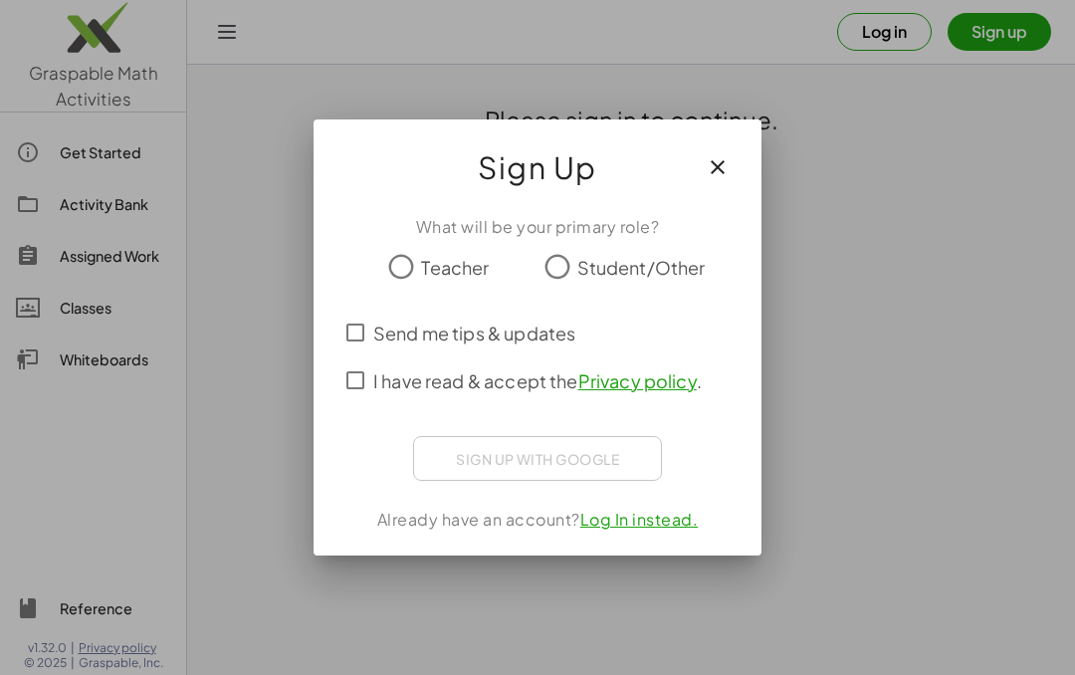
click at [589, 274] on span "Student/Other" at bounding box center [641, 267] width 128 height 27
click at [479, 461] on div "Sign up with Google" at bounding box center [537, 458] width 249 height 45
click at [459, 440] on div "Sign up with Google" at bounding box center [537, 458] width 249 height 45
click at [475, 451] on div "Sign up with Google" at bounding box center [537, 458] width 249 height 45
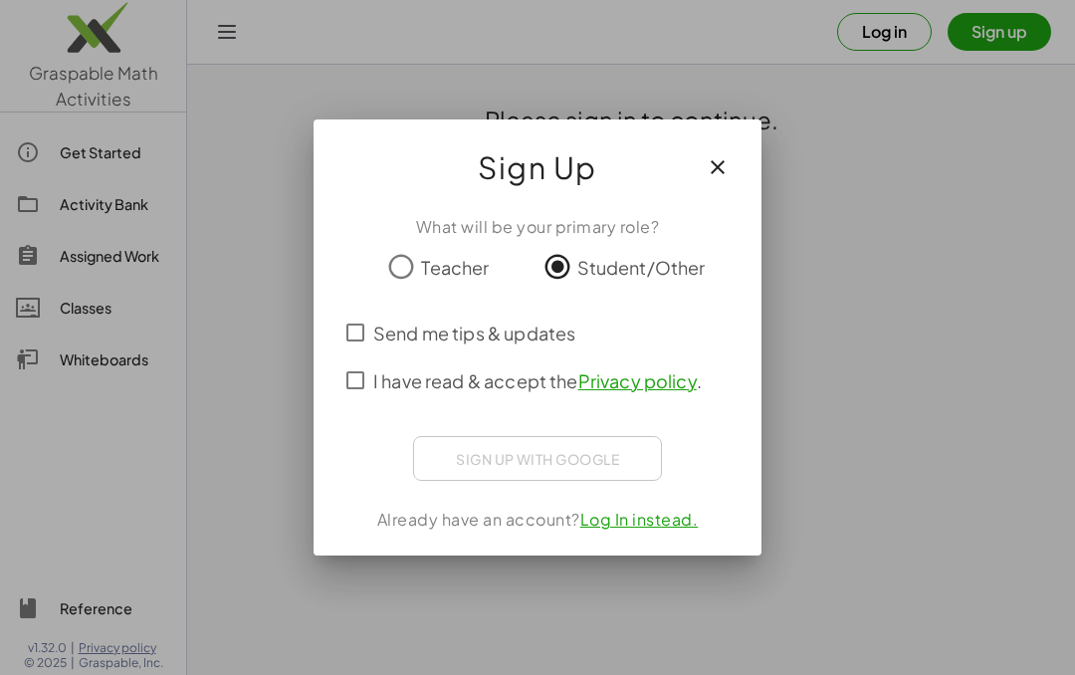
click at [474, 451] on div "Sign up with Google" at bounding box center [537, 458] width 249 height 45
click at [621, 389] on link "Privacy policy" at bounding box center [637, 380] width 118 height 23
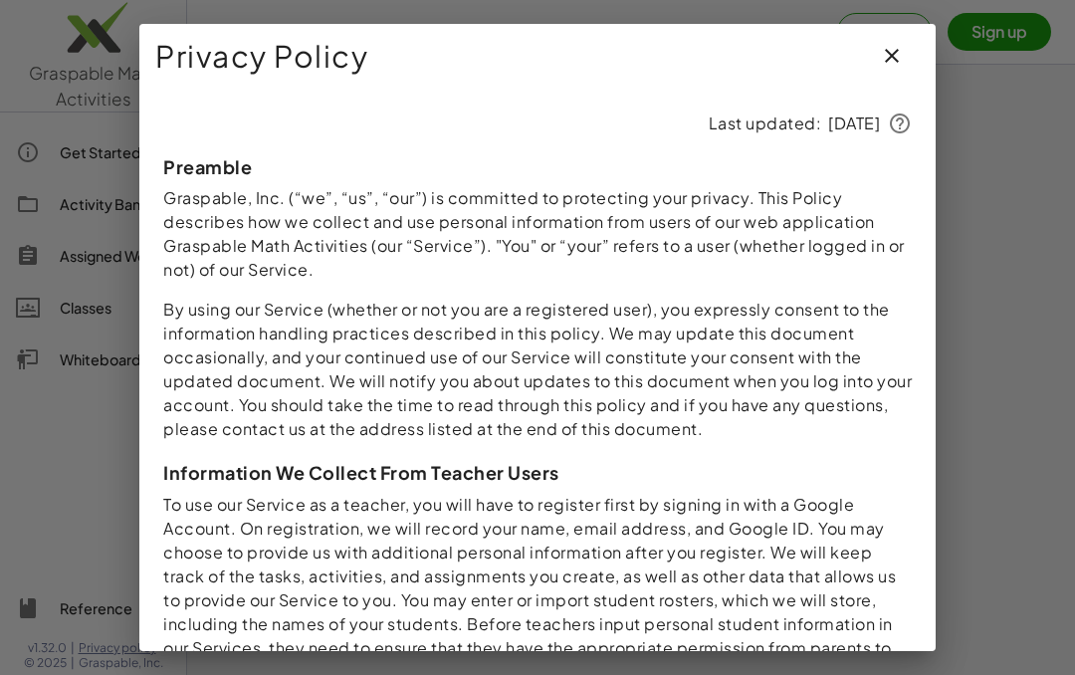
click at [901, 58] on icon "button" at bounding box center [892, 56] width 24 height 24
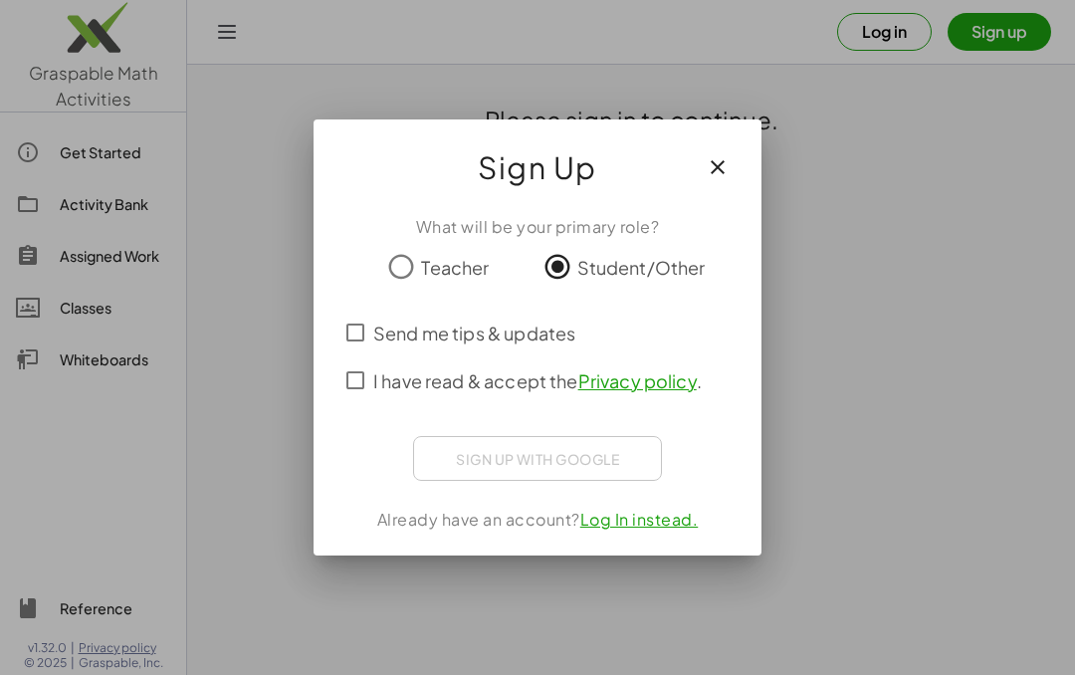
click at [719, 170] on icon "button" at bounding box center [718, 167] width 24 height 24
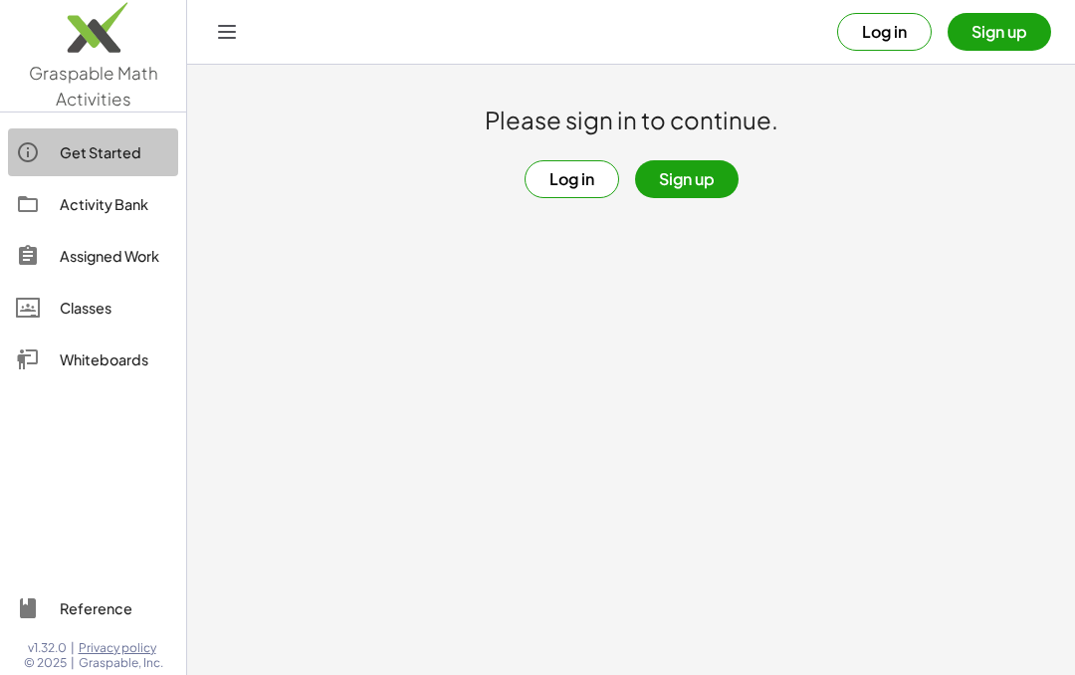
click at [36, 157] on icon at bounding box center [28, 152] width 24 height 24
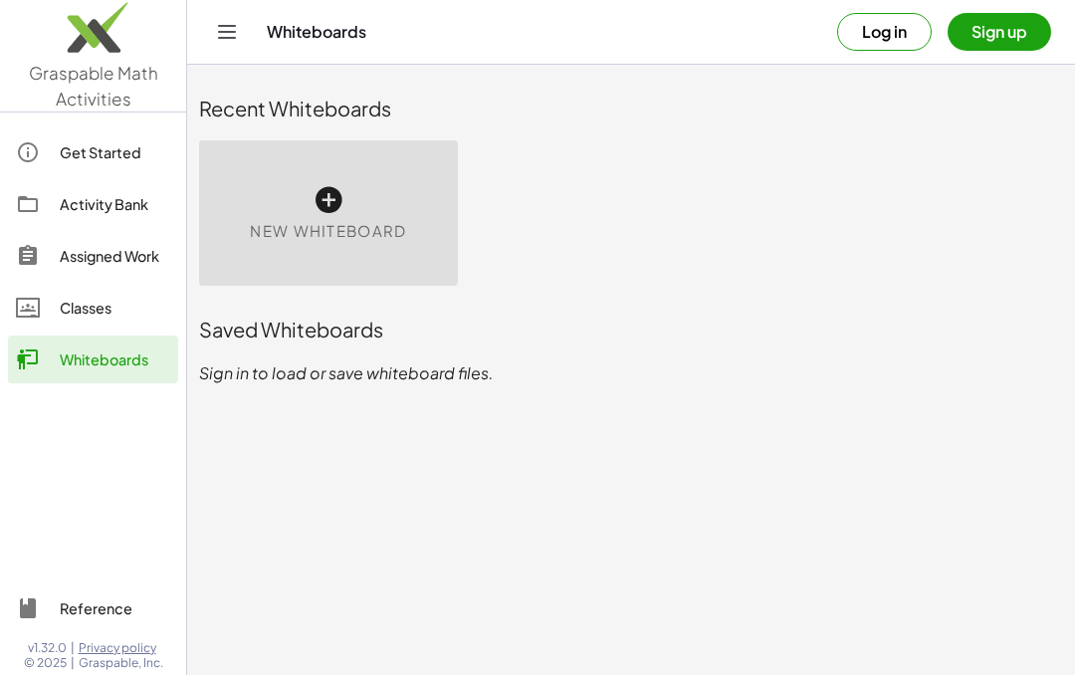
click at [282, 201] on div "New Whiteboard" at bounding box center [328, 212] width 259 height 145
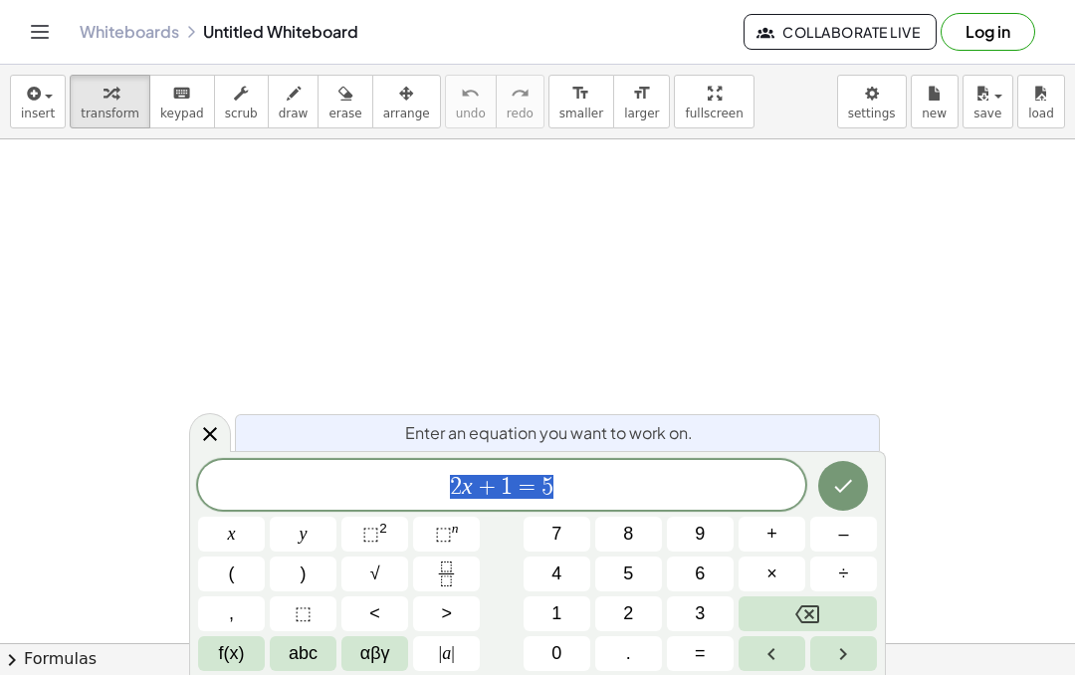
click at [841, 489] on icon "Done" at bounding box center [843, 486] width 24 height 24
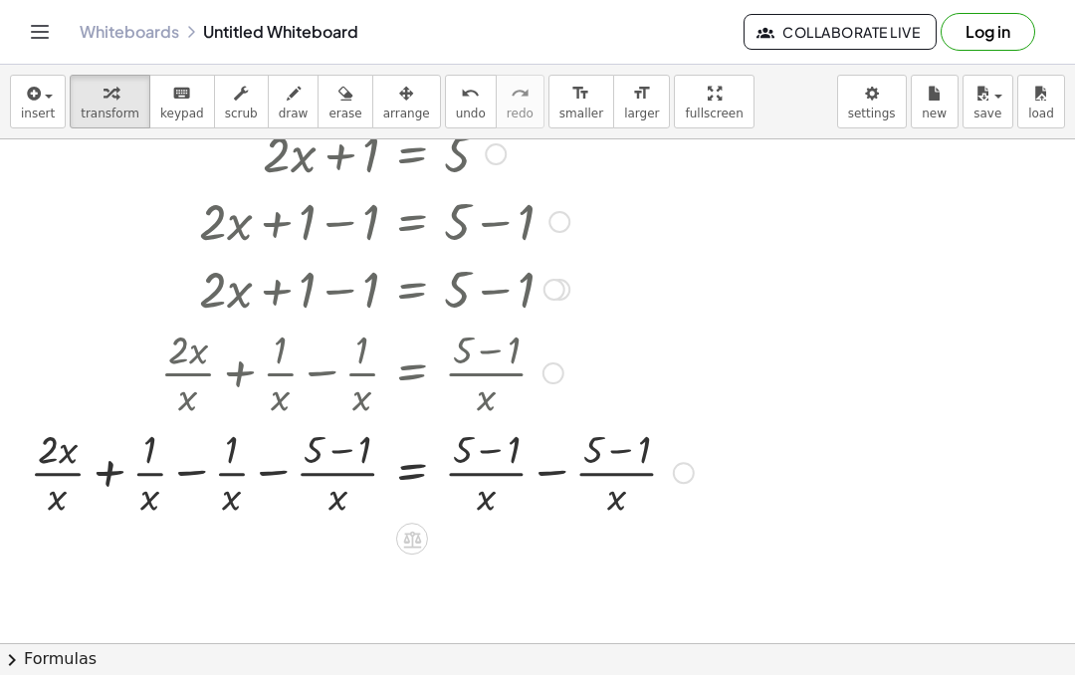
scroll to position [74, 0]
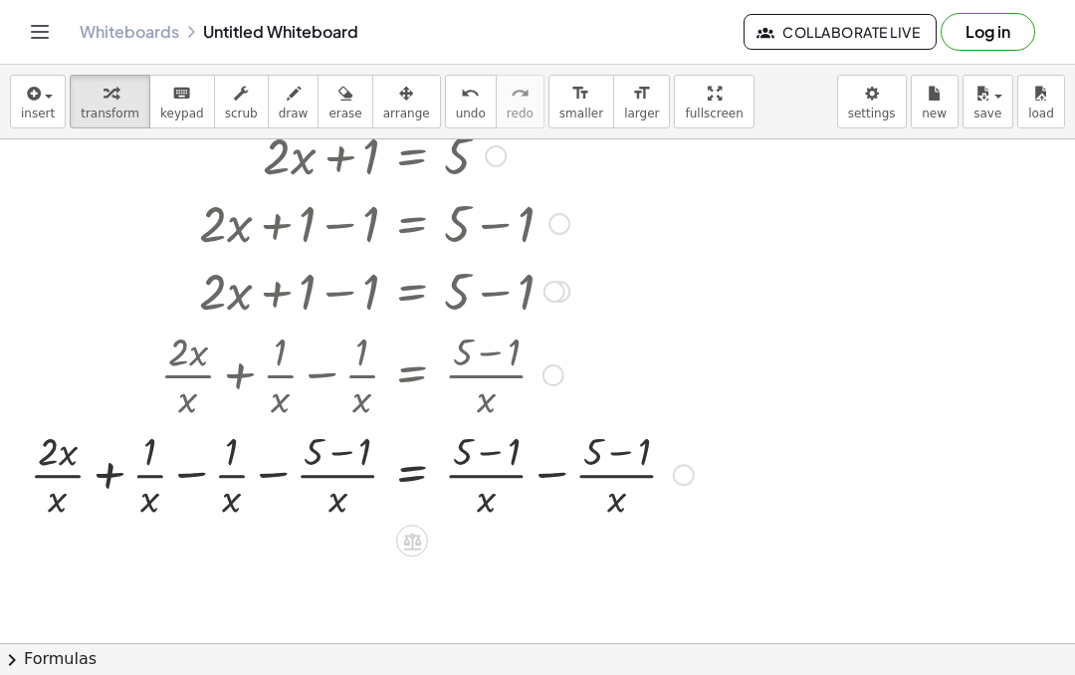
click at [254, 305] on div at bounding box center [362, 290] width 684 height 68
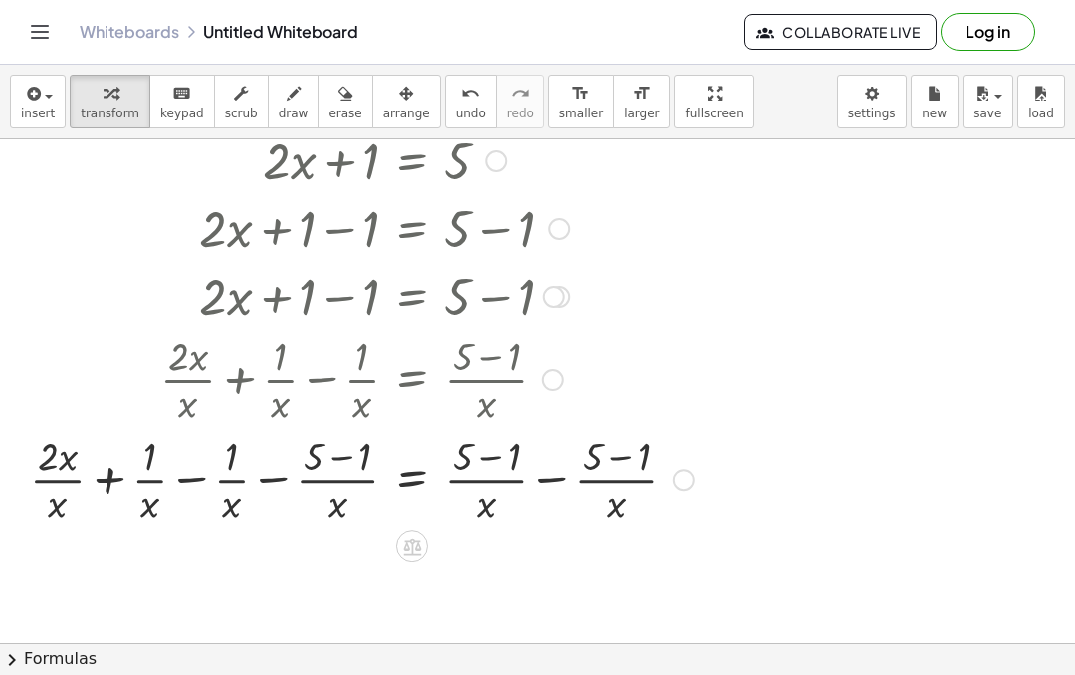
scroll to position [73, 0]
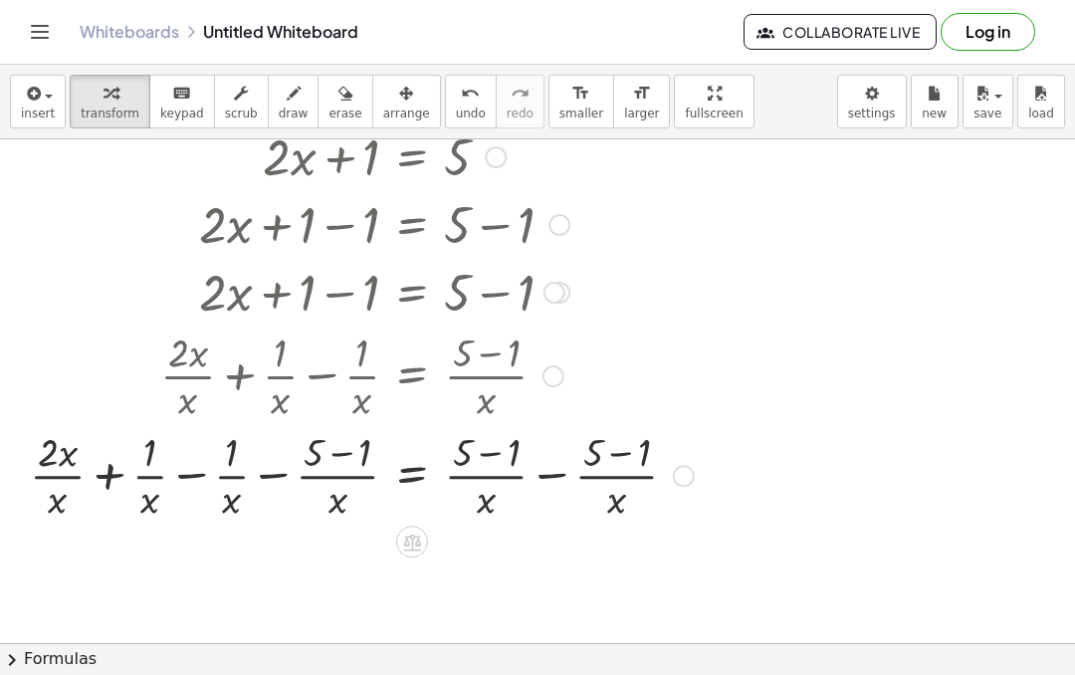
click at [492, 369] on div at bounding box center [362, 375] width 684 height 100
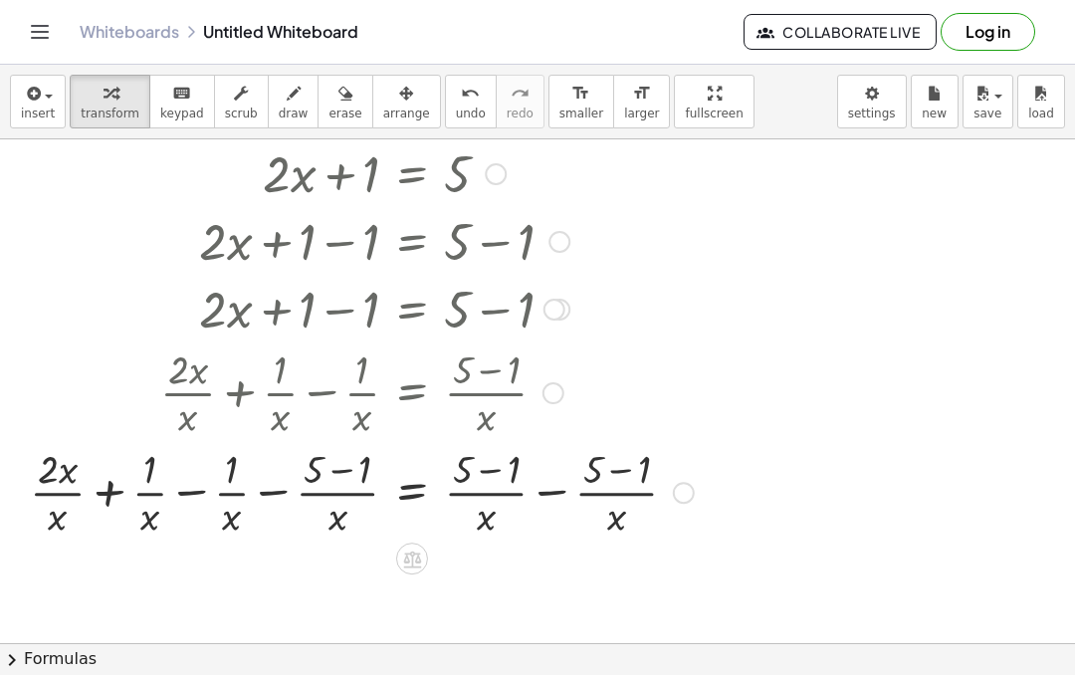
scroll to position [55, 0]
